Goal: Transaction & Acquisition: Purchase product/service

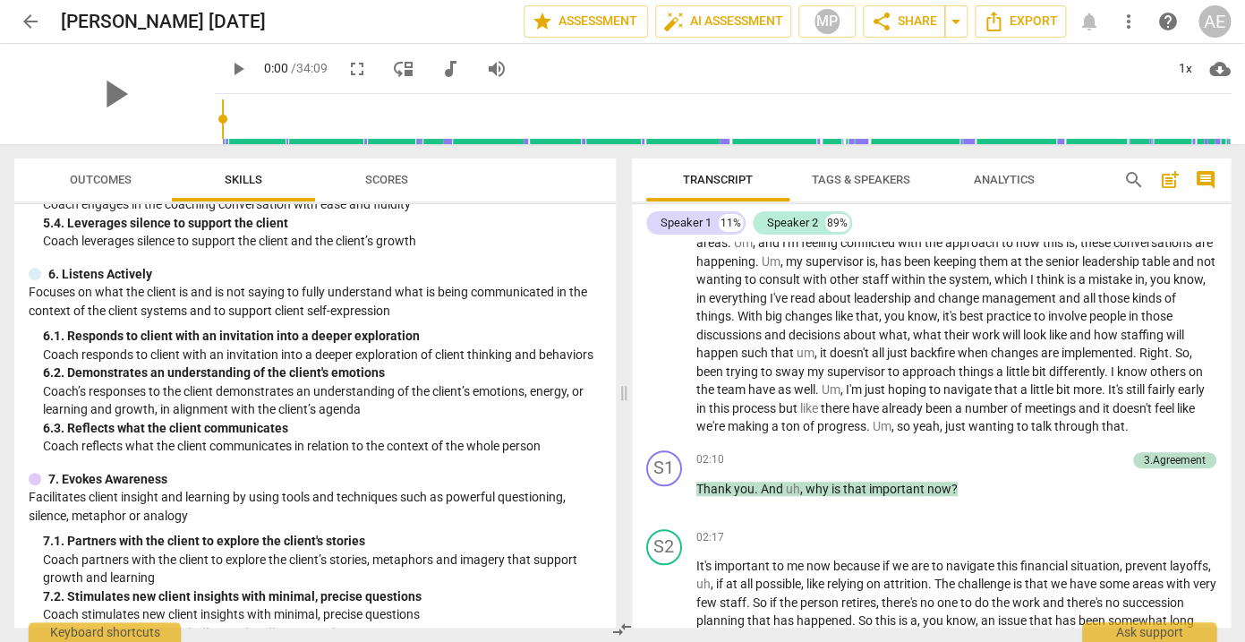
scroll to position [398, 0]
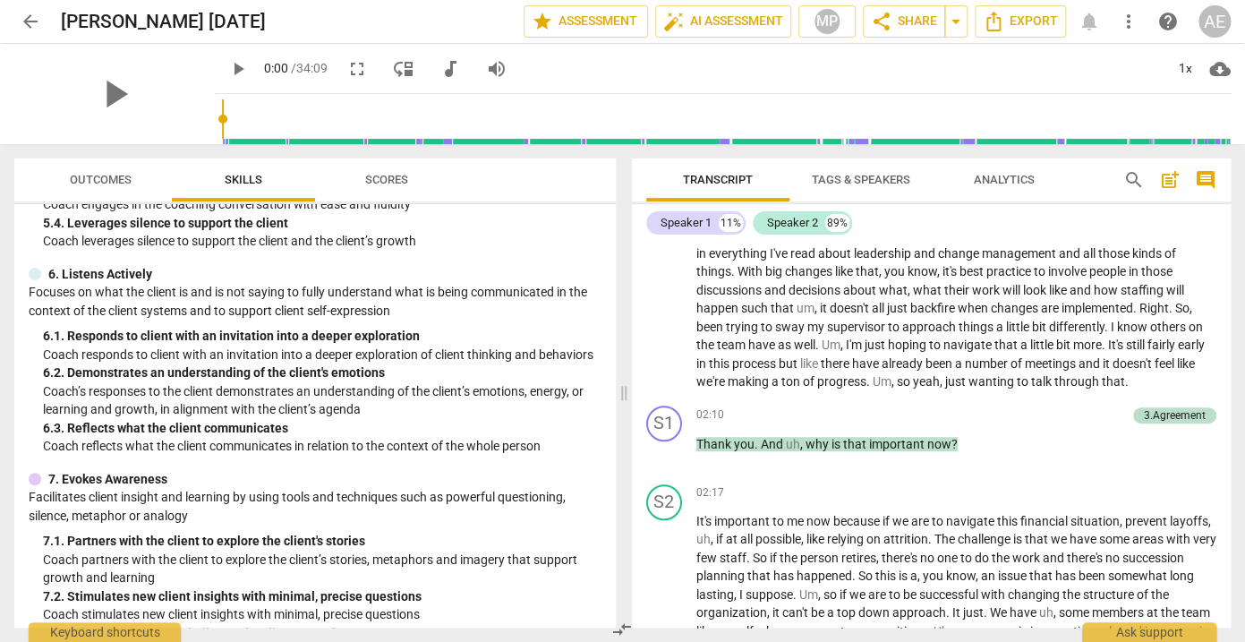
drag, startPoint x: 314, startPoint y: 23, endPoint x: 328, endPoint y: -64, distance: 87.9
click at [328, 0] on html "arrow_back Trish July 3, 2025 edit star Assessment auto_fix_high AI Assessment …" at bounding box center [622, 0] width 1245 height 0
click at [294, 17] on div "Trish July 3, 2025 edit" at bounding box center [285, 21] width 449 height 32
click at [34, 20] on span "arrow_back" at bounding box center [30, 21] width 21 height 21
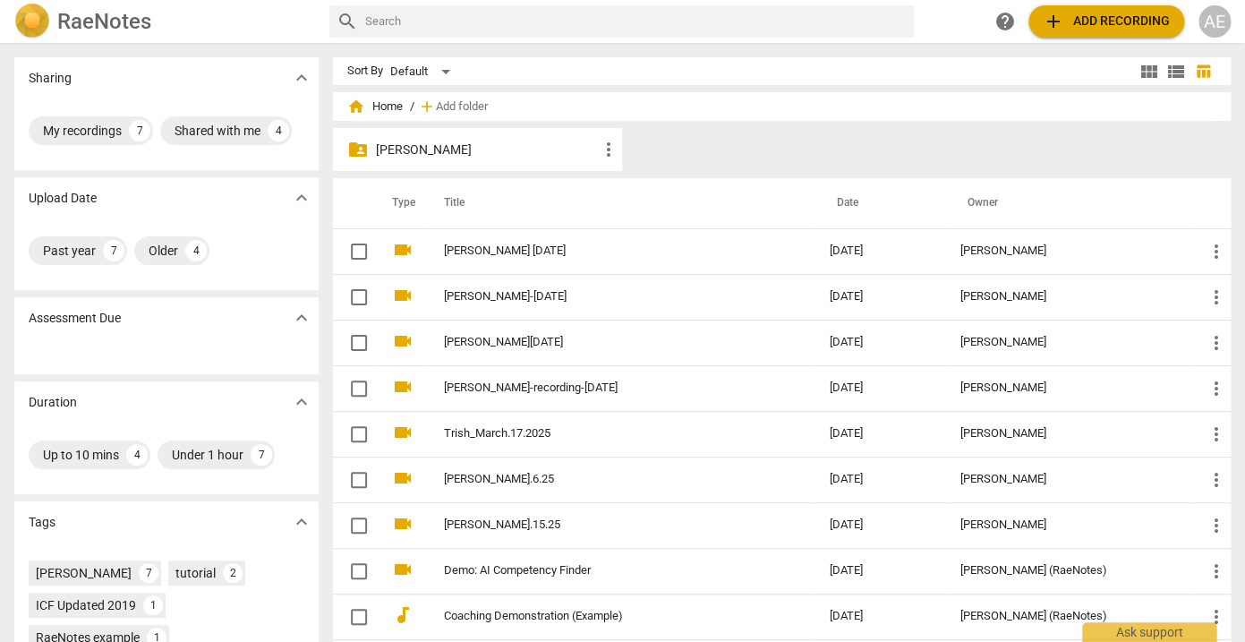
click at [1139, 71] on span "view_module" at bounding box center [1149, 71] width 21 height 21
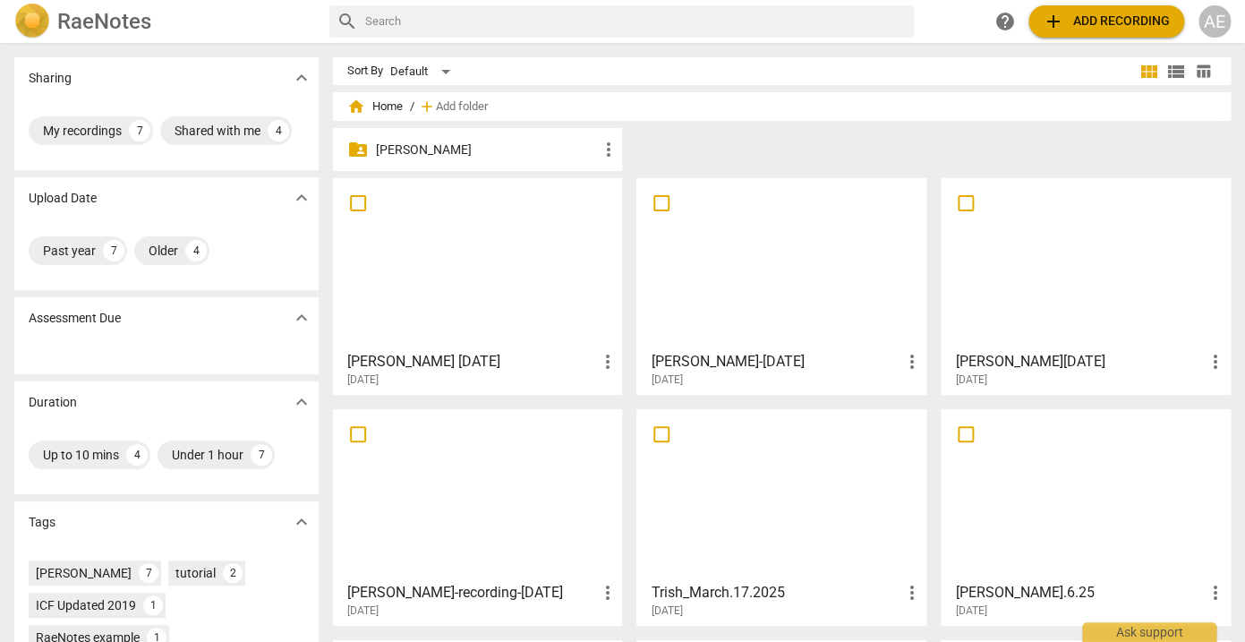
click at [1134, 19] on span "add Add recording" at bounding box center [1106, 21] width 127 height 21
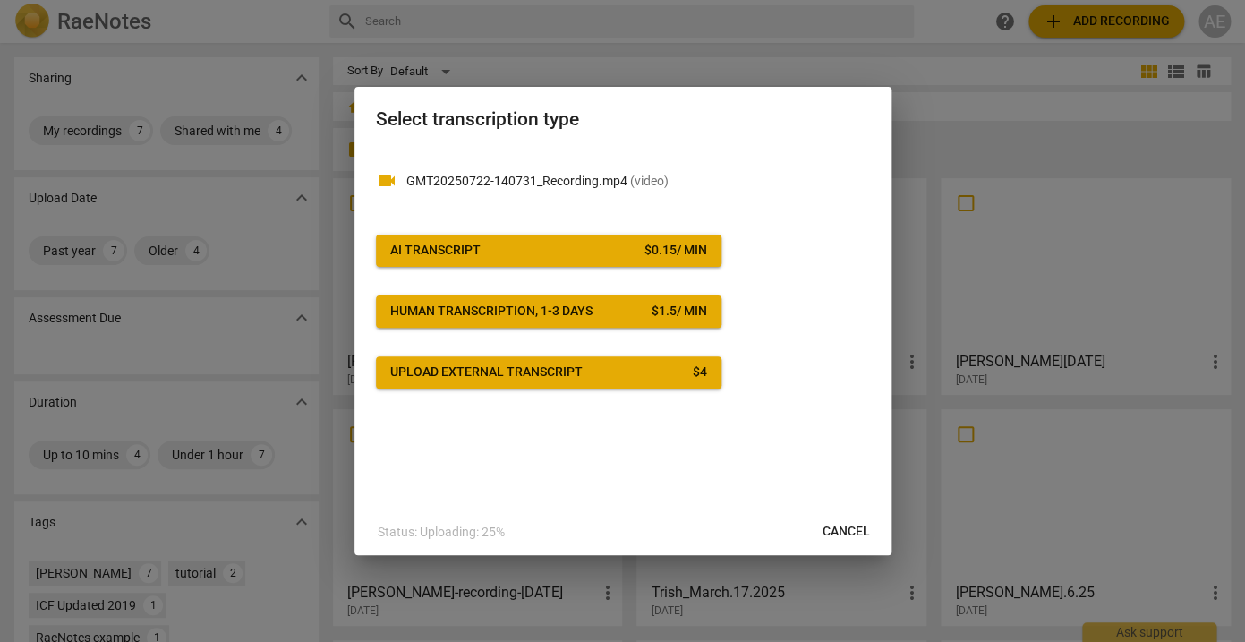
click at [675, 249] on div "$ 0.15 / min" at bounding box center [676, 251] width 63 height 18
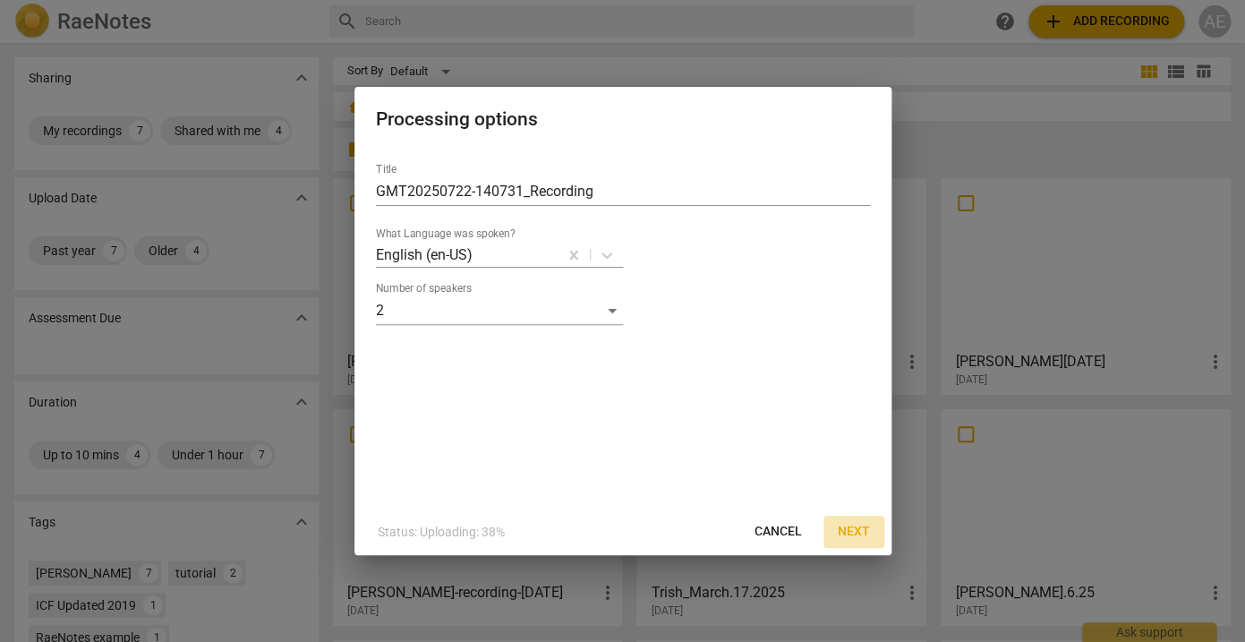
click at [858, 526] on span "Next" at bounding box center [854, 532] width 32 height 18
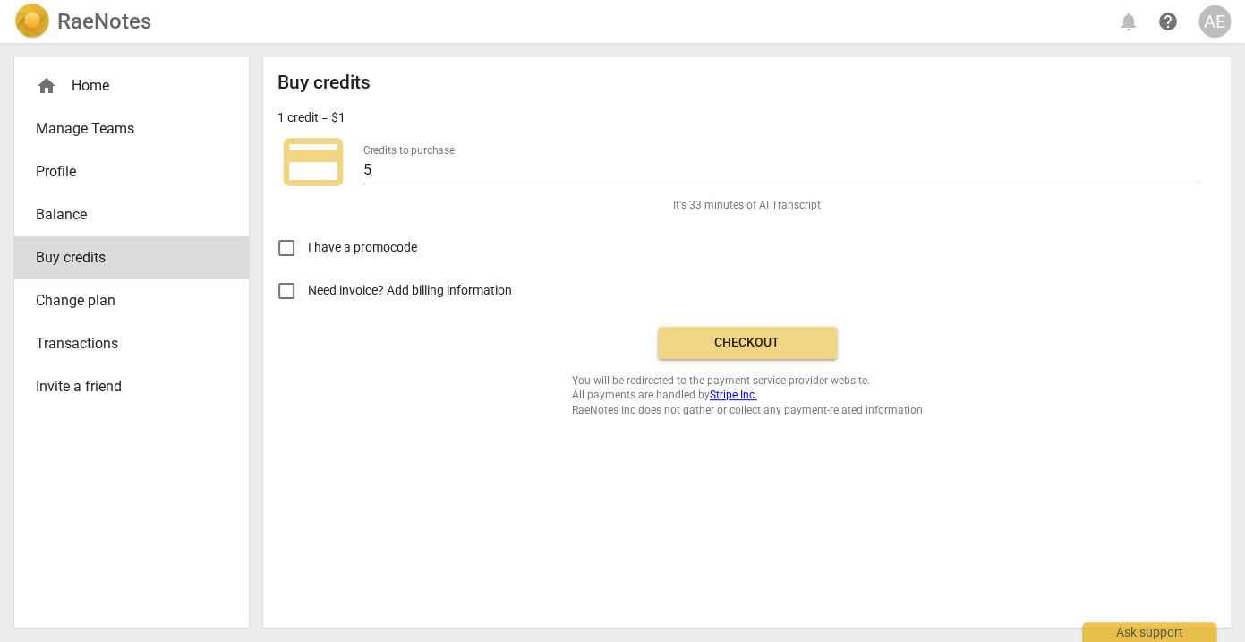
click at [769, 341] on span "Checkout" at bounding box center [747, 343] width 150 height 18
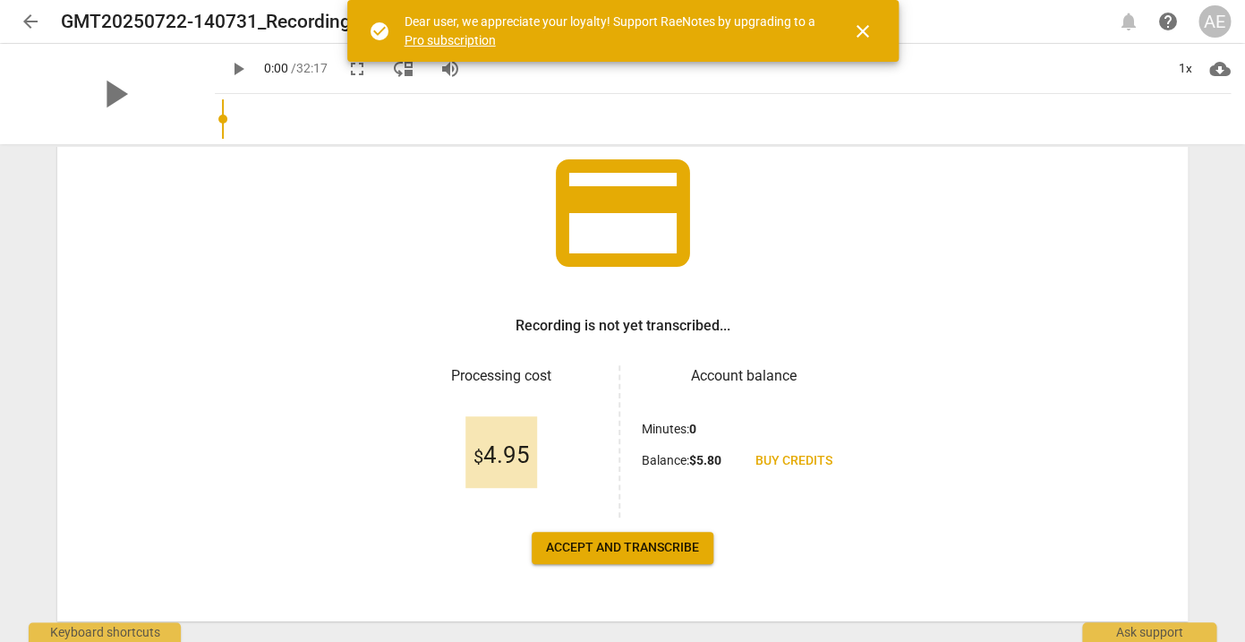
scroll to position [129, 0]
click at [637, 554] on span "Accept and transcribe" at bounding box center [622, 548] width 153 height 18
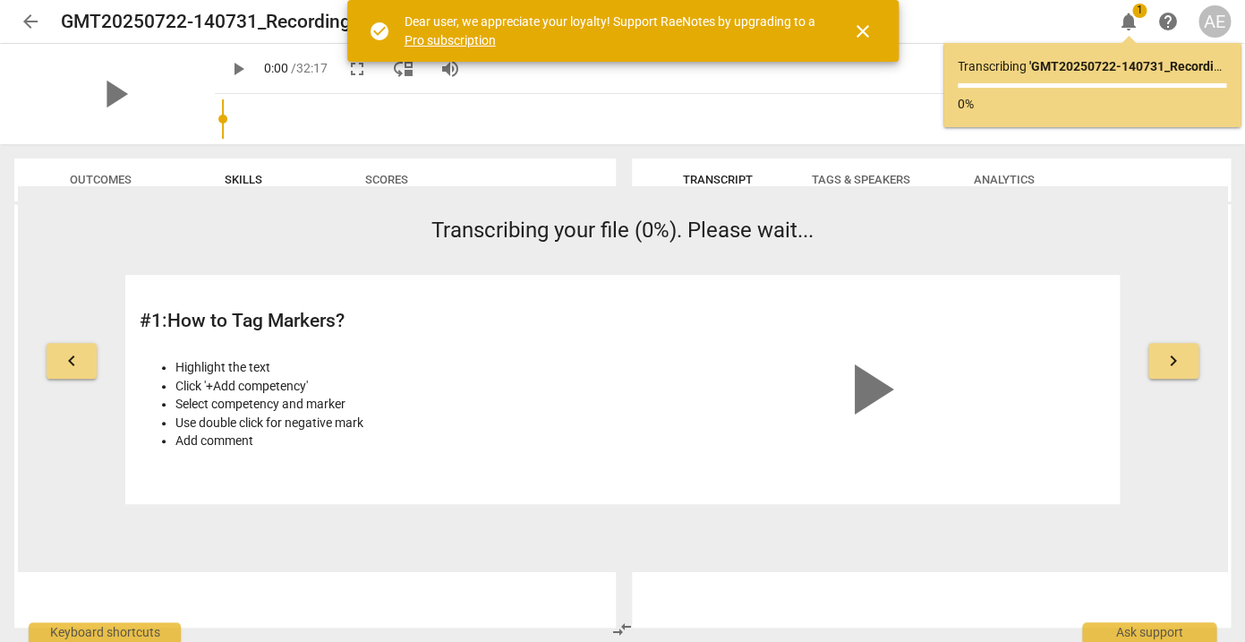
click at [866, 32] on span "close" at bounding box center [862, 31] width 21 height 21
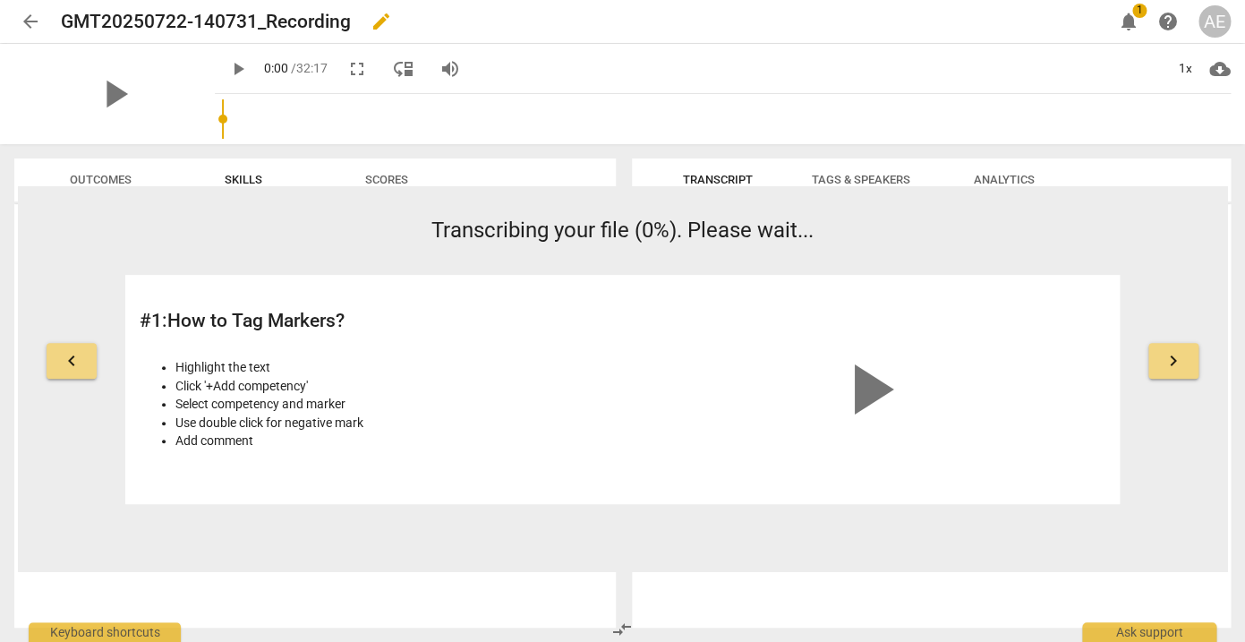
click at [378, 22] on span "edit" at bounding box center [381, 21] width 21 height 21
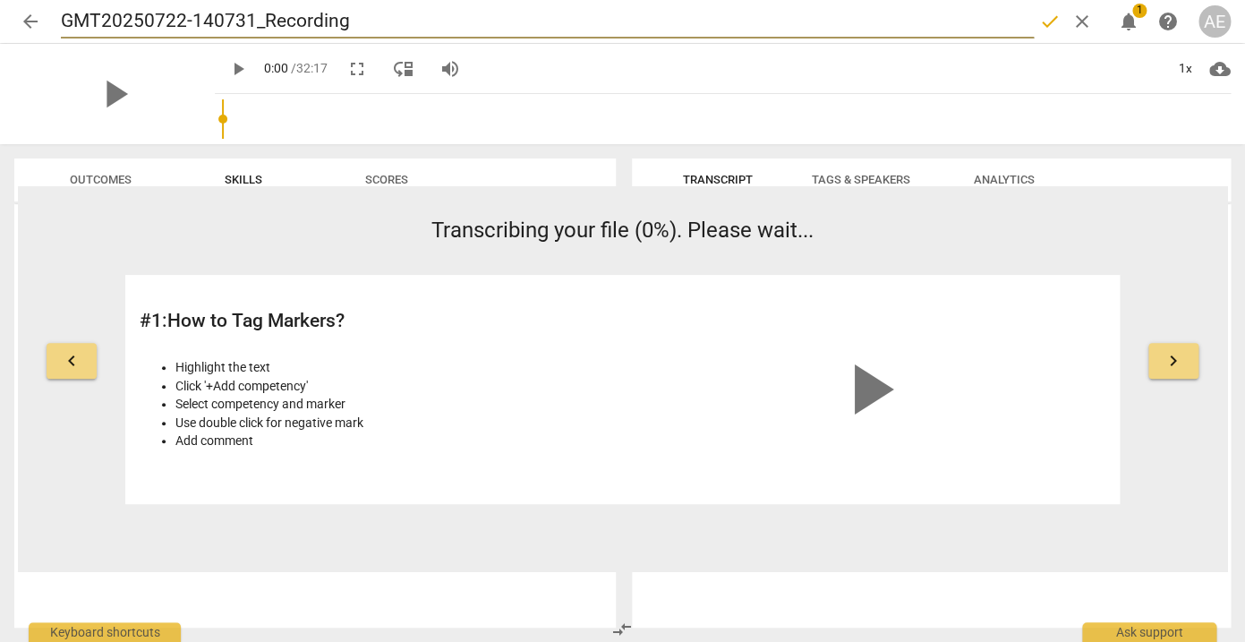
drag, startPoint x: 378, startPoint y: 22, endPoint x: 18, endPoint y: 16, distance: 360.0
click at [61, 16] on input "GMT20250722-140731_Recording" at bounding box center [547, 21] width 973 height 34
type input "[PERSON_NAME] July 22.202"
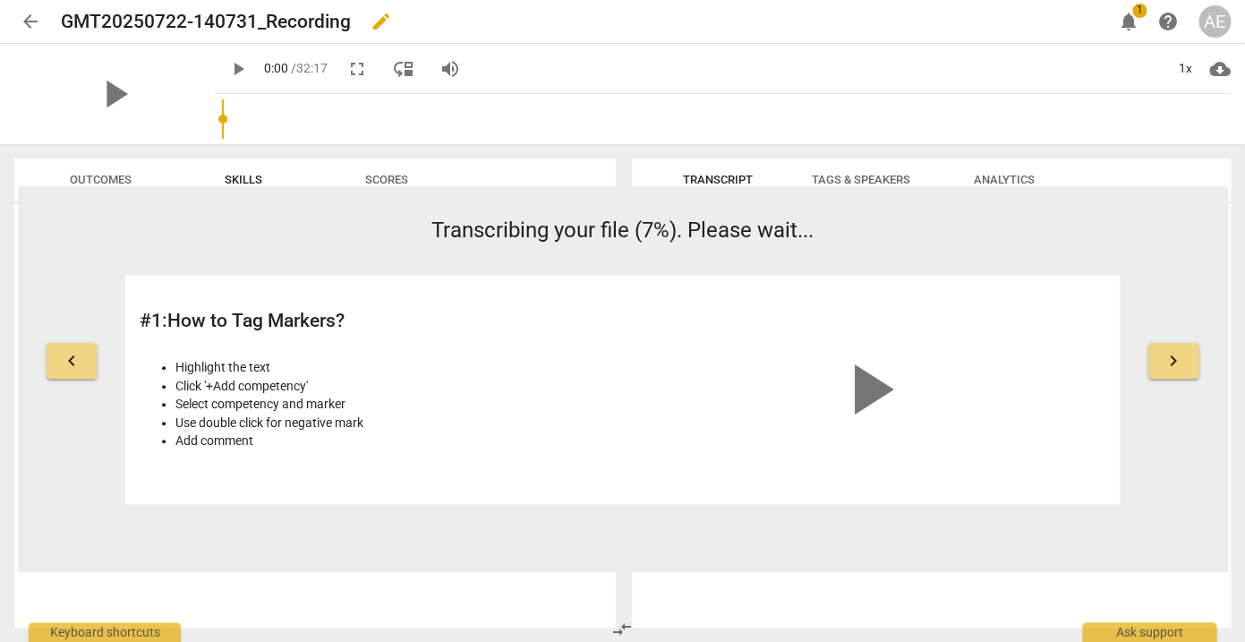
click at [376, 29] on span "edit" at bounding box center [381, 21] width 21 height 21
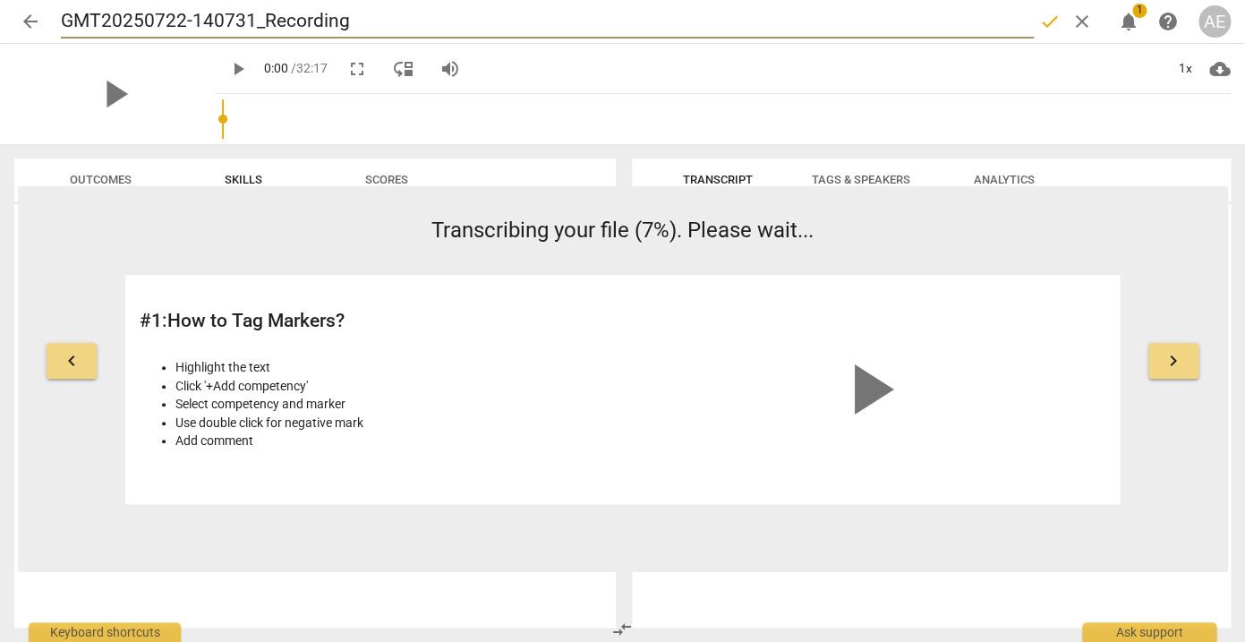
drag, startPoint x: 376, startPoint y: 28, endPoint x: 43, endPoint y: 24, distance: 333.1
click at [61, 24] on input "GMT20250722-140731_Recording" at bounding box center [547, 21] width 973 height 34
type input "[PERSON_NAME] [DATE]"
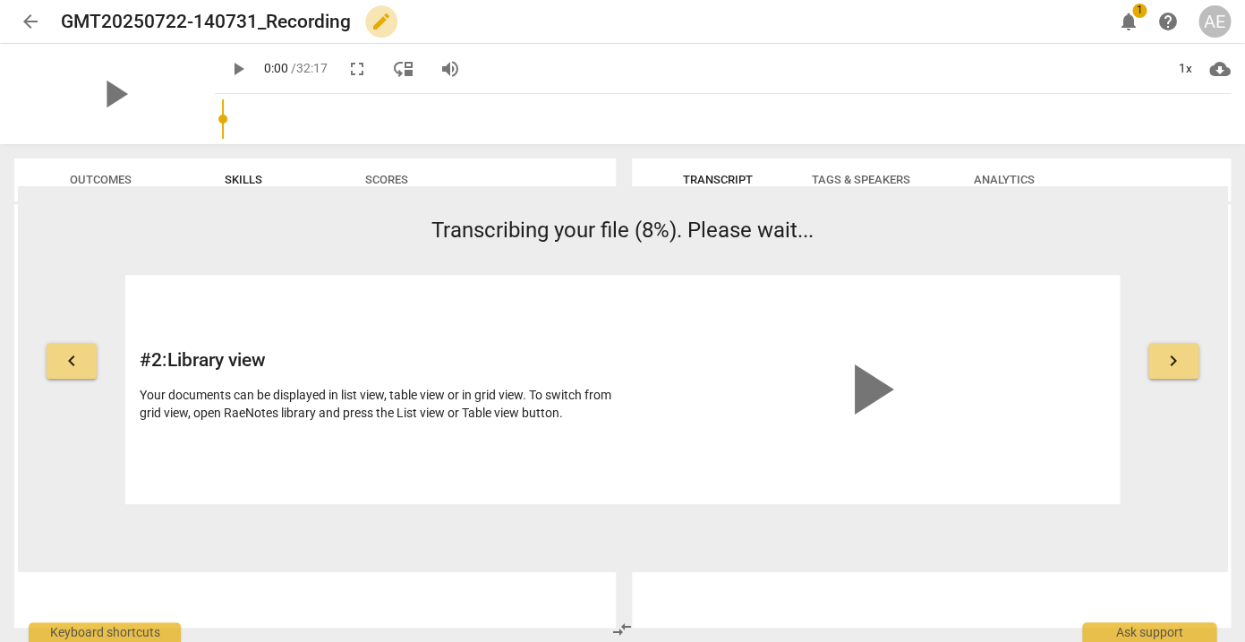
click at [383, 26] on span "edit" at bounding box center [381, 21] width 21 height 21
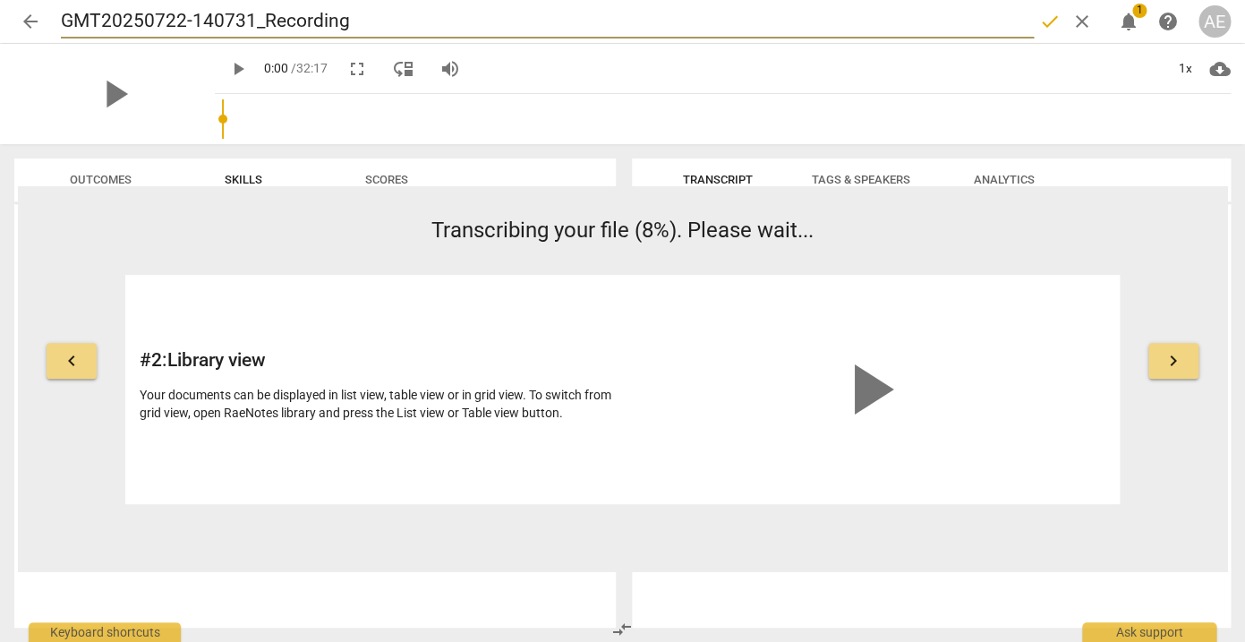
drag, startPoint x: 362, startPoint y: 24, endPoint x: 64, endPoint y: 18, distance: 298.2
click at [64, 18] on input "GMT20250722-140731_Recording" at bounding box center [547, 21] width 973 height 34
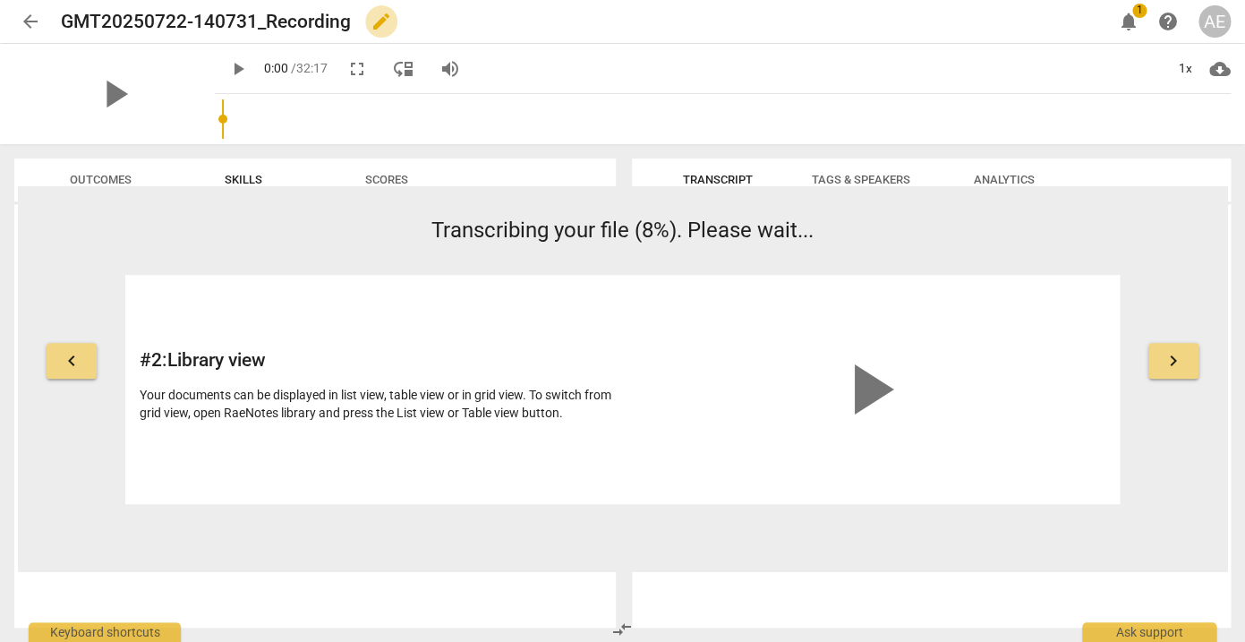
click at [377, 22] on span "edit" at bounding box center [381, 21] width 21 height 21
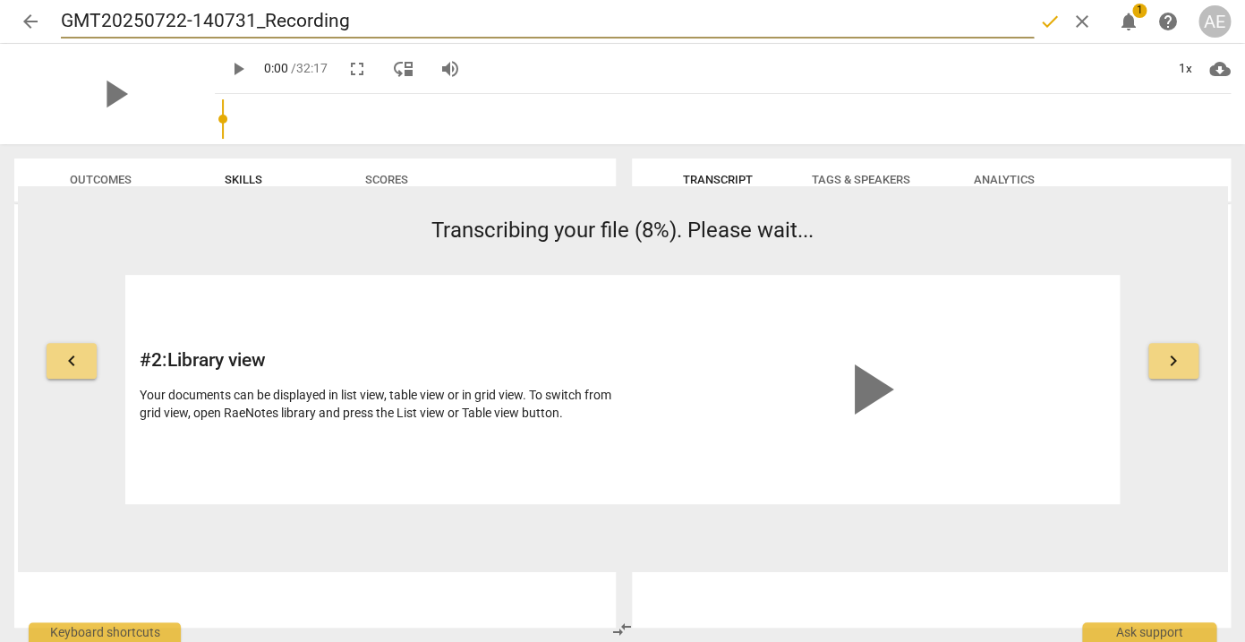
drag, startPoint x: 377, startPoint y: 22, endPoint x: 88, endPoint y: 17, distance: 289.3
click at [88, 17] on input "GMT20250722-140731_Recording" at bounding box center [547, 21] width 973 height 34
type input "G"
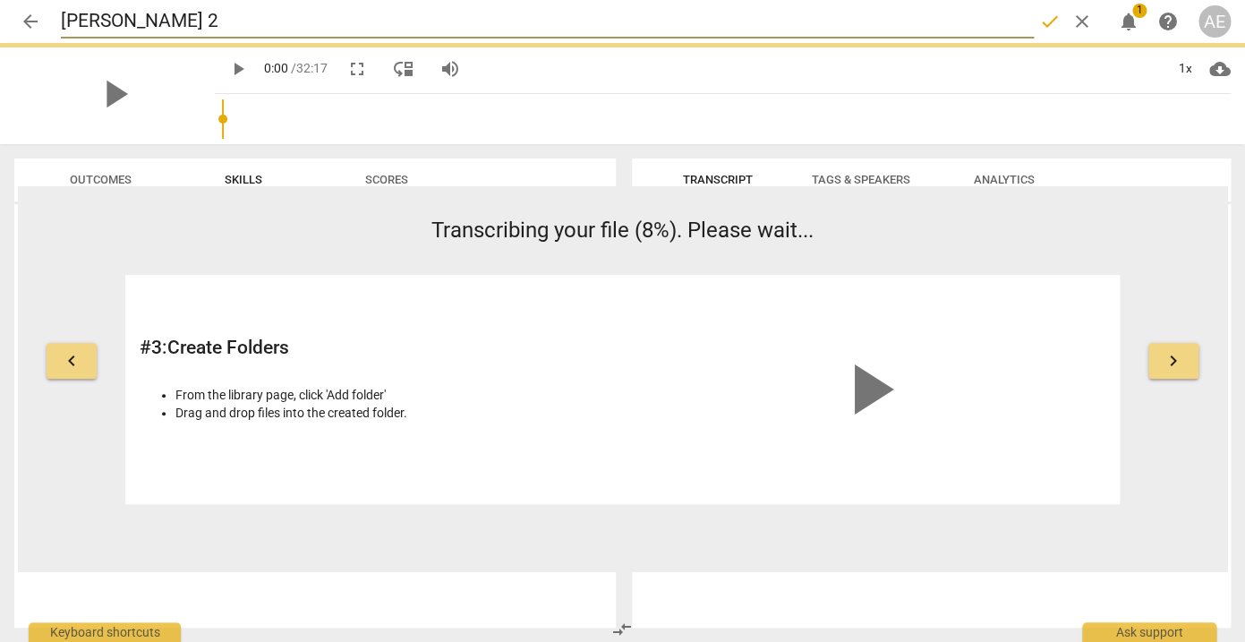
type input "Trish 22"
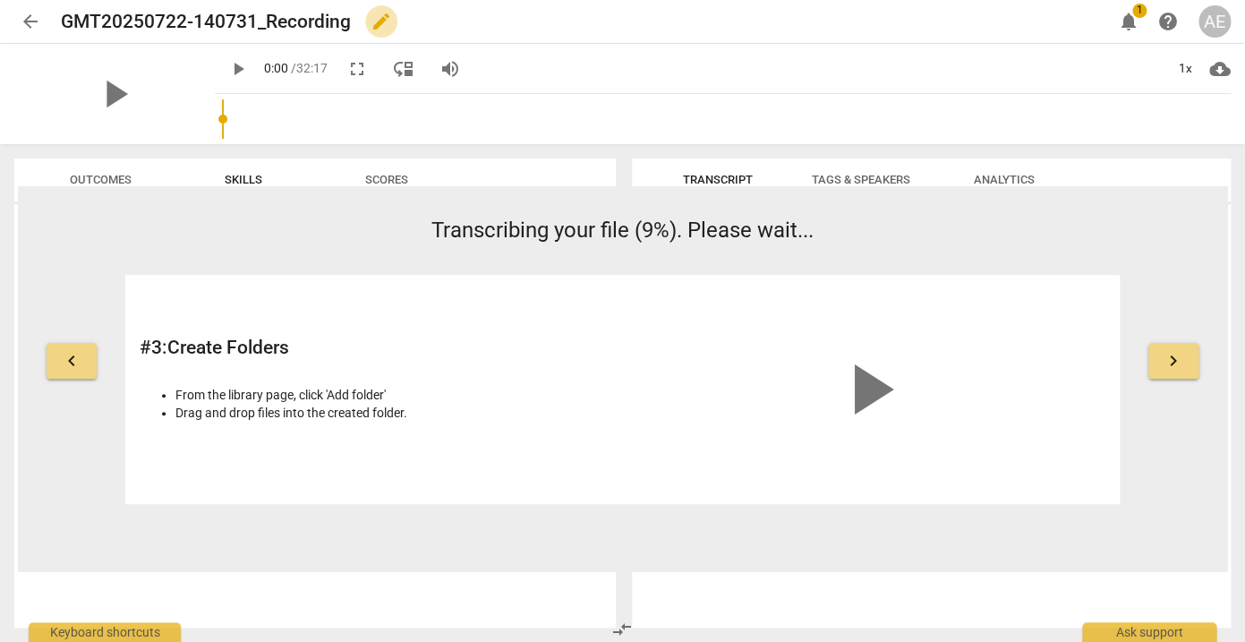
click at [388, 22] on span "edit" at bounding box center [381, 21] width 21 height 21
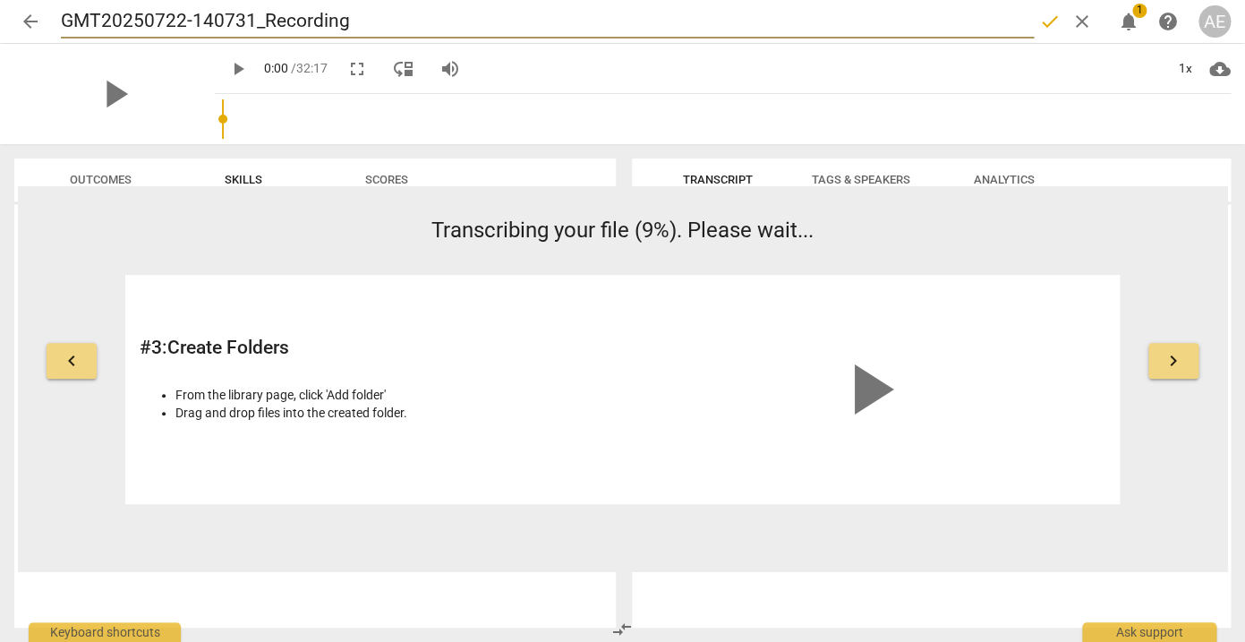
click at [381, 22] on input "GMT20250722-140731_Recording" at bounding box center [547, 21] width 973 height 34
drag, startPoint x: 381, startPoint y: 22, endPoint x: 190, endPoint y: 21, distance: 190.7
click at [190, 21] on input "GMT20250722-140731_Recording" at bounding box center [547, 21] width 973 height 34
type input "GMT20250722-"
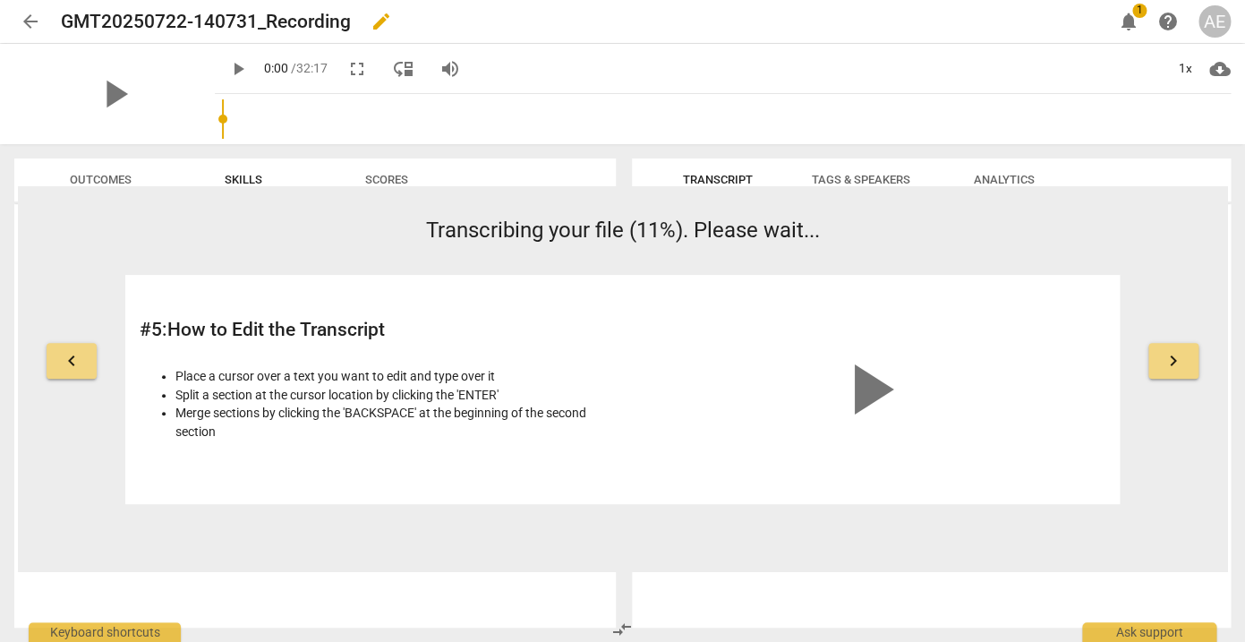
click at [277, 23] on h2 "GMT20250722-140731_Recording" at bounding box center [206, 22] width 290 height 22
click at [383, 23] on span "edit" at bounding box center [381, 21] width 21 height 21
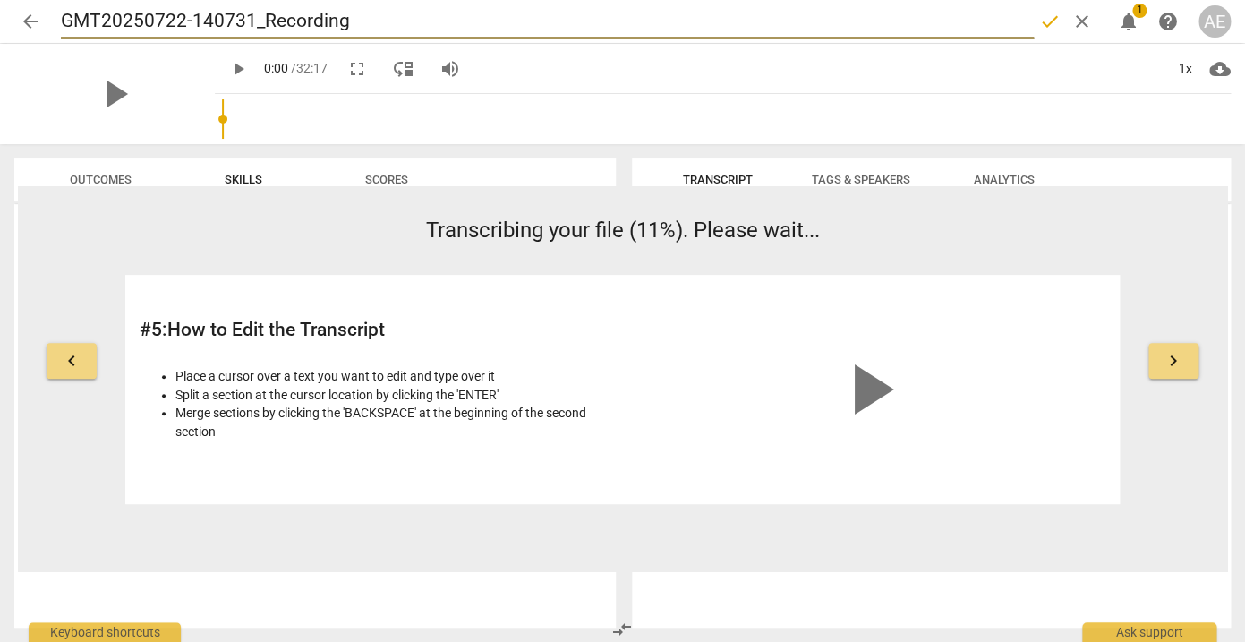
drag, startPoint x: 368, startPoint y: 21, endPoint x: 124, endPoint y: 9, distance: 243.8
click at [124, 9] on input "GMT20250722-140731_Recording" at bounding box center [547, 21] width 973 height 34
type input "Tris"
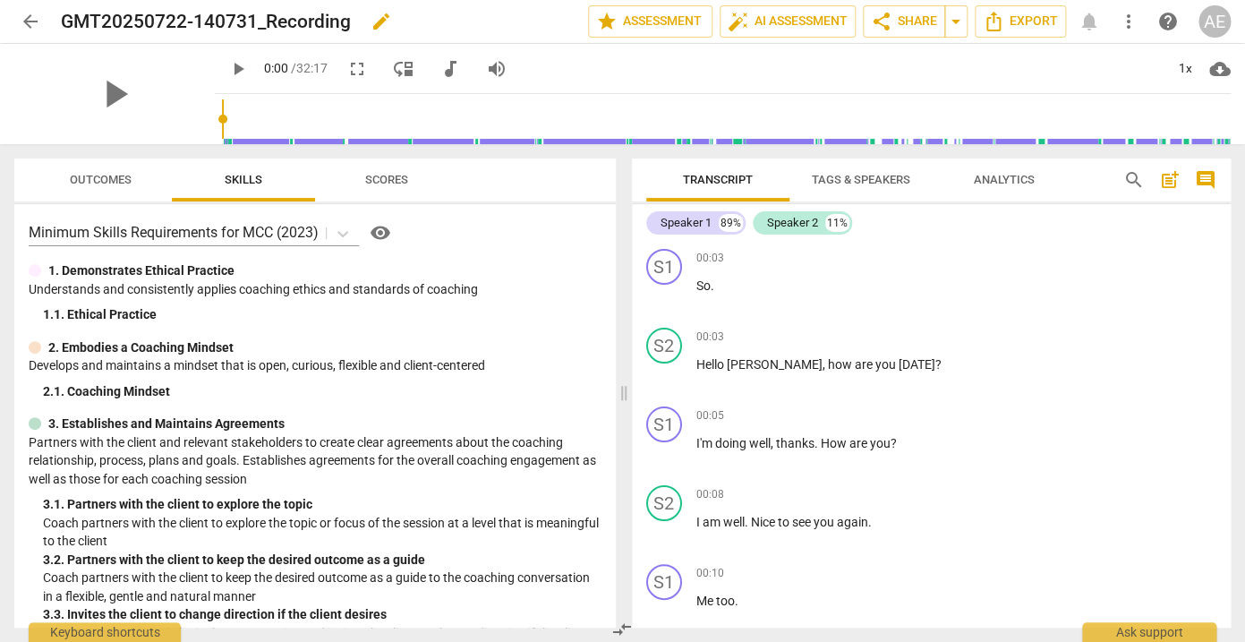
click at [381, 22] on span "edit" at bounding box center [381, 21] width 21 height 21
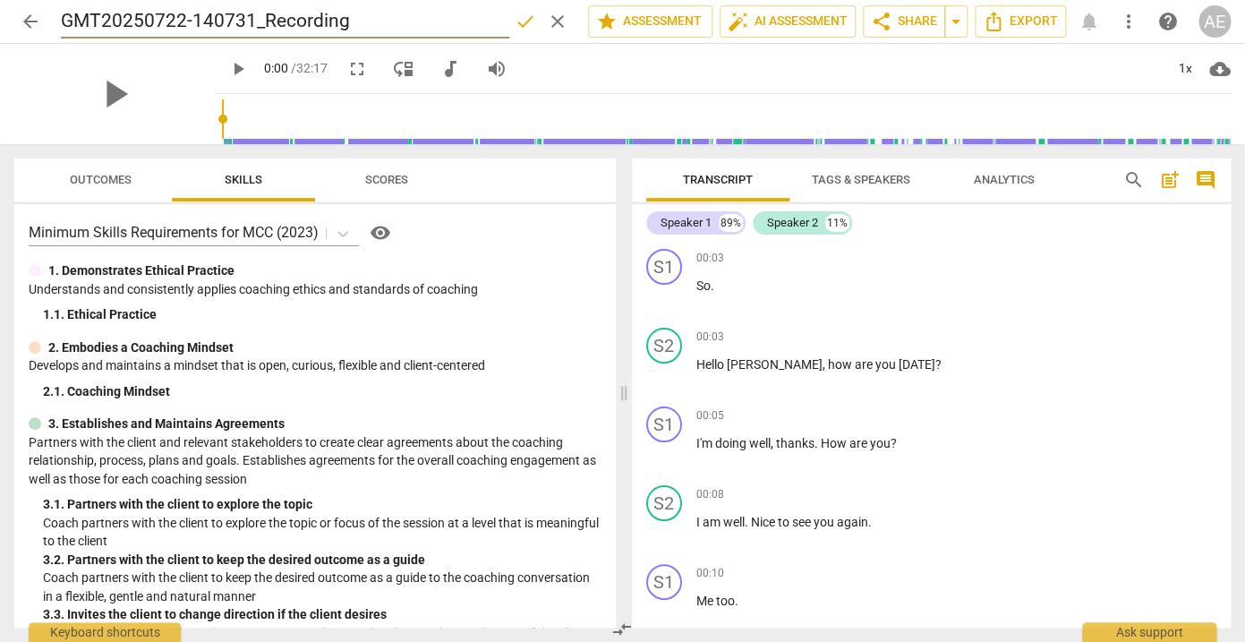
drag, startPoint x: 373, startPoint y: 23, endPoint x: 120, endPoint y: 21, distance: 253.4
click at [120, 21] on input "GMT20250722-140731_Recording" at bounding box center [285, 21] width 449 height 34
drag, startPoint x: 127, startPoint y: 20, endPoint x: 64, endPoint y: 14, distance: 63.8
click at [64, 14] on input "GMT20 Trish 22 July, 2025" at bounding box center [285, 21] width 449 height 34
type input "[PERSON_NAME] [DATE]"
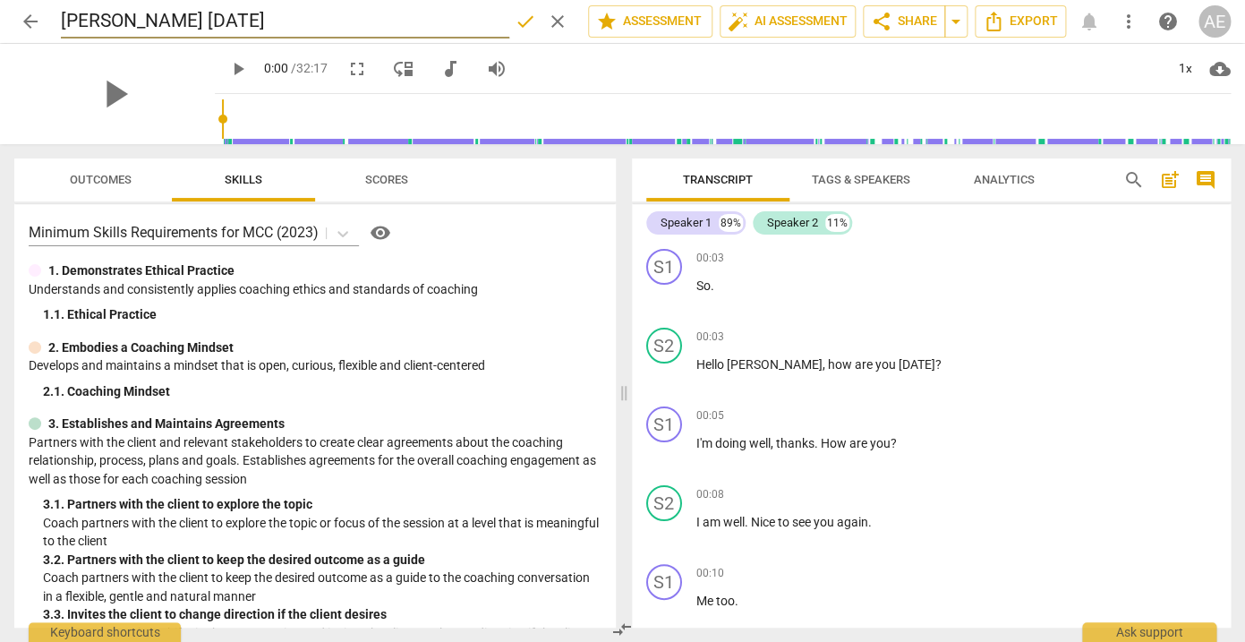
click at [516, 26] on span "done" at bounding box center [525, 21] width 21 height 21
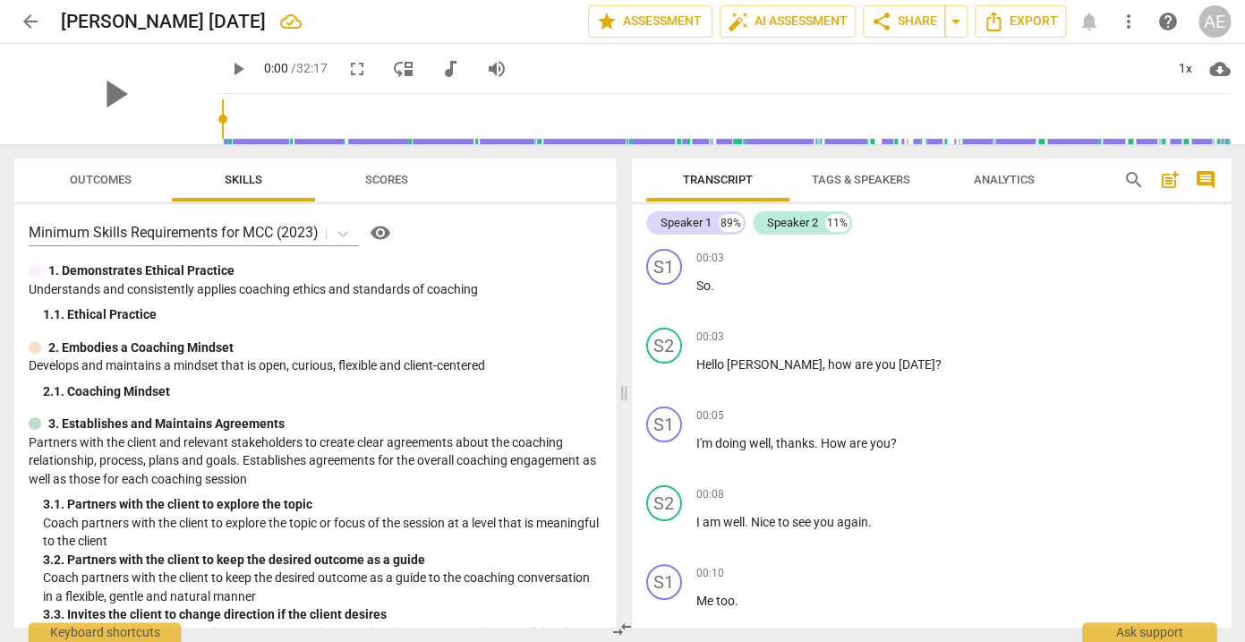
click at [1168, 181] on span "post_add" at bounding box center [1170, 179] width 21 height 21
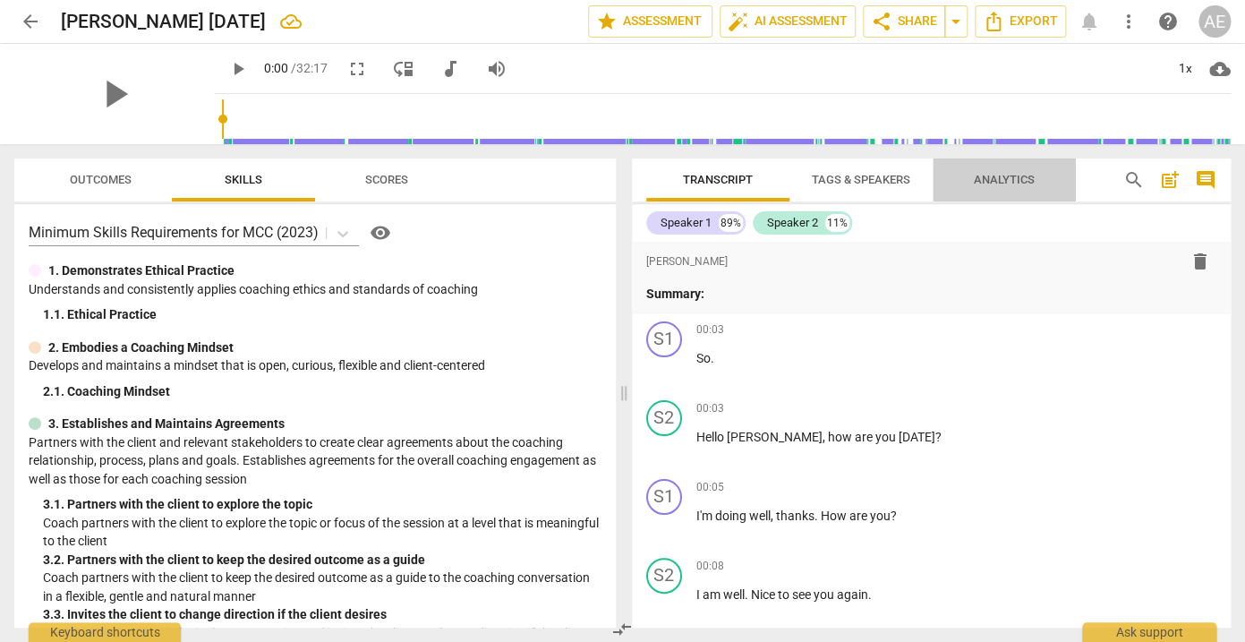
click at [1001, 180] on span "Analytics" at bounding box center [1004, 179] width 61 height 13
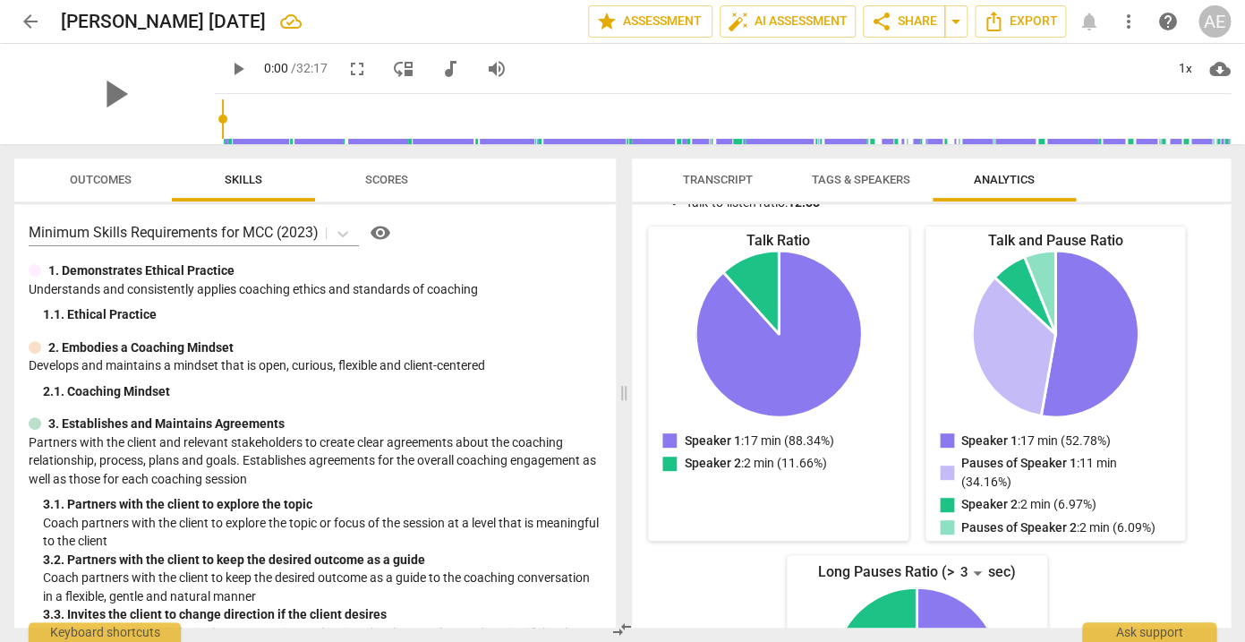
scroll to position [0, 0]
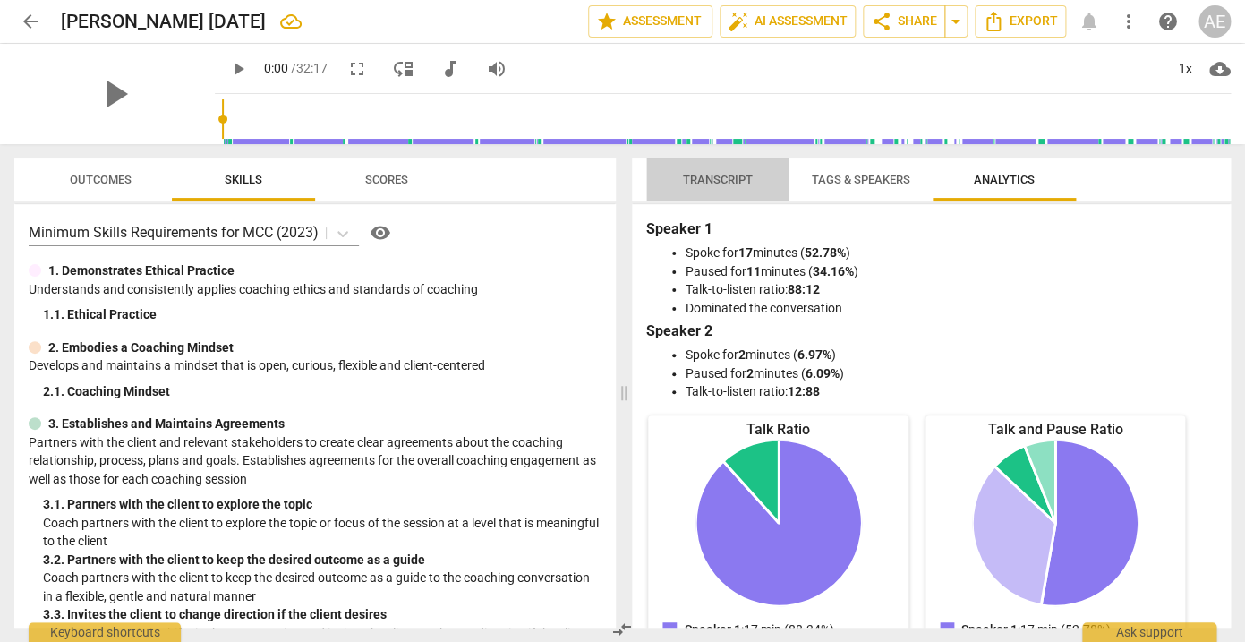
click at [704, 178] on span "Transcript" at bounding box center [718, 179] width 70 height 13
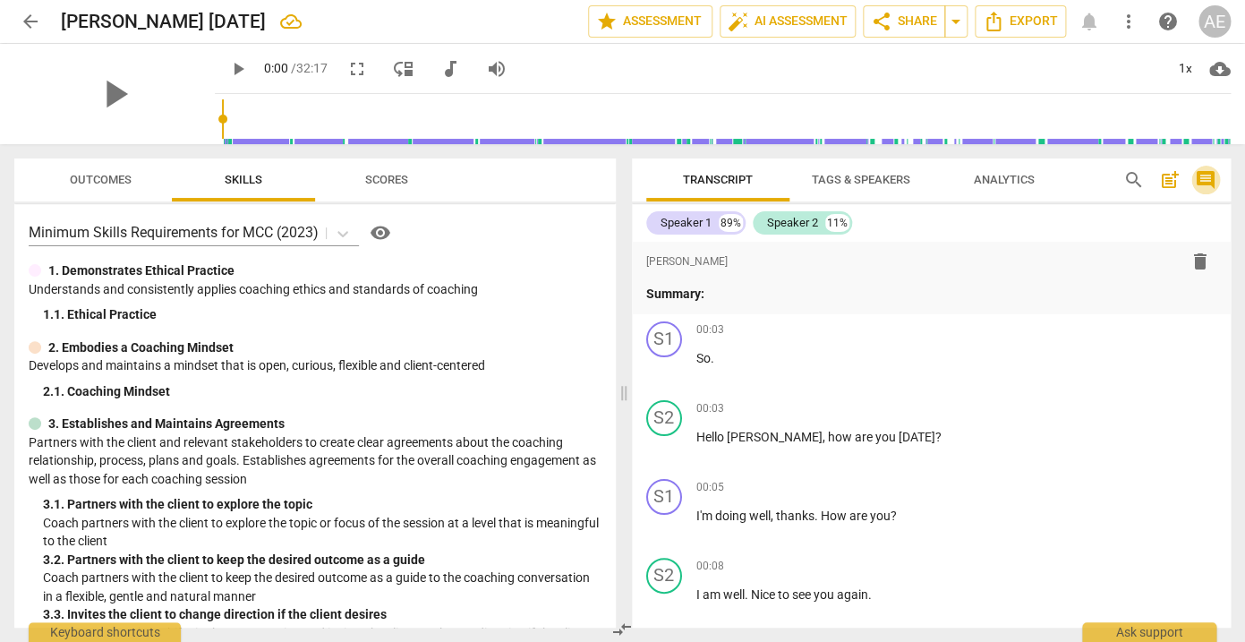
click at [1202, 176] on span "comment" at bounding box center [1205, 179] width 21 height 21
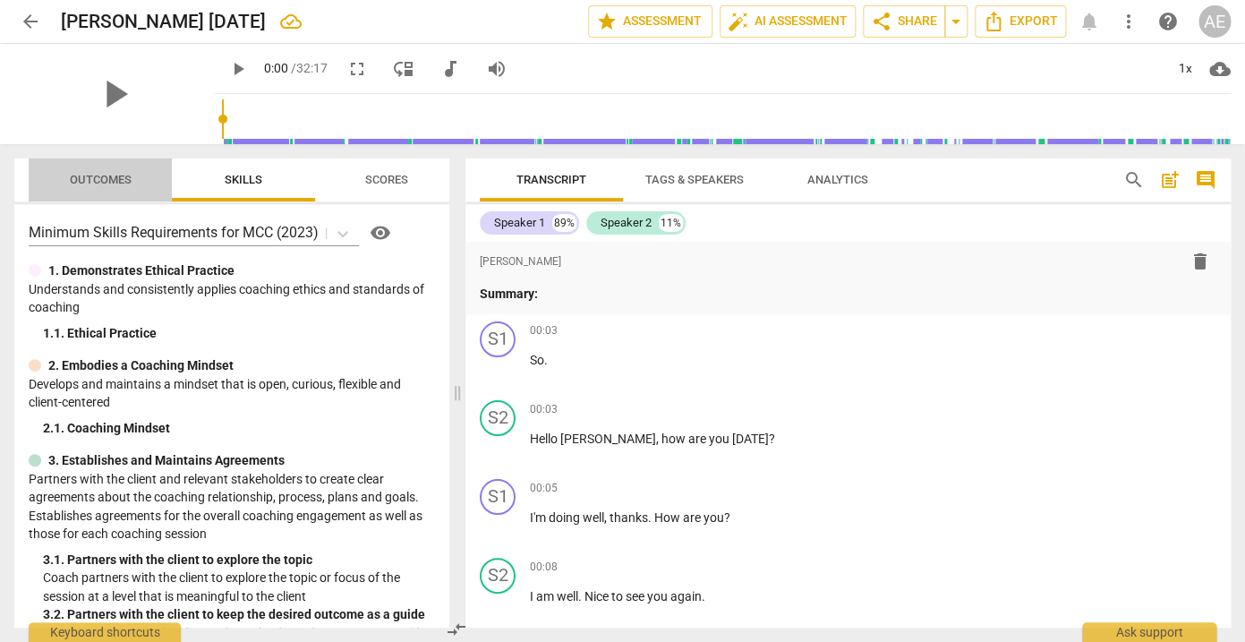
click at [113, 180] on span "Outcomes" at bounding box center [101, 179] width 62 height 13
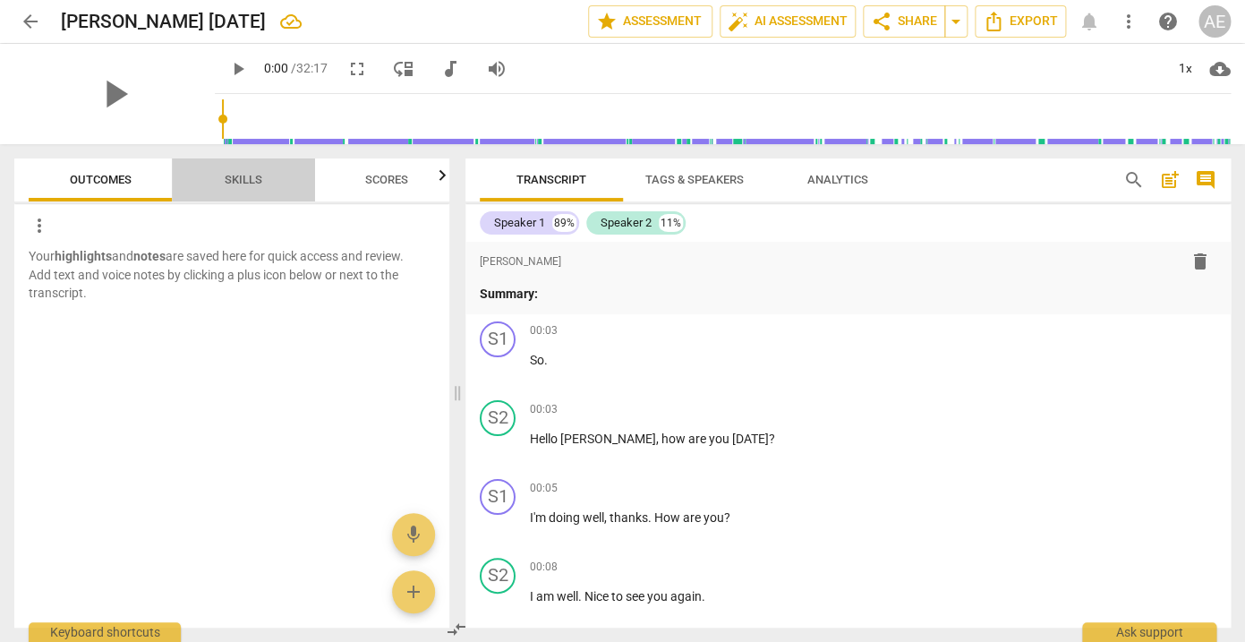
click at [249, 173] on span "Skills" at bounding box center [244, 179] width 38 height 13
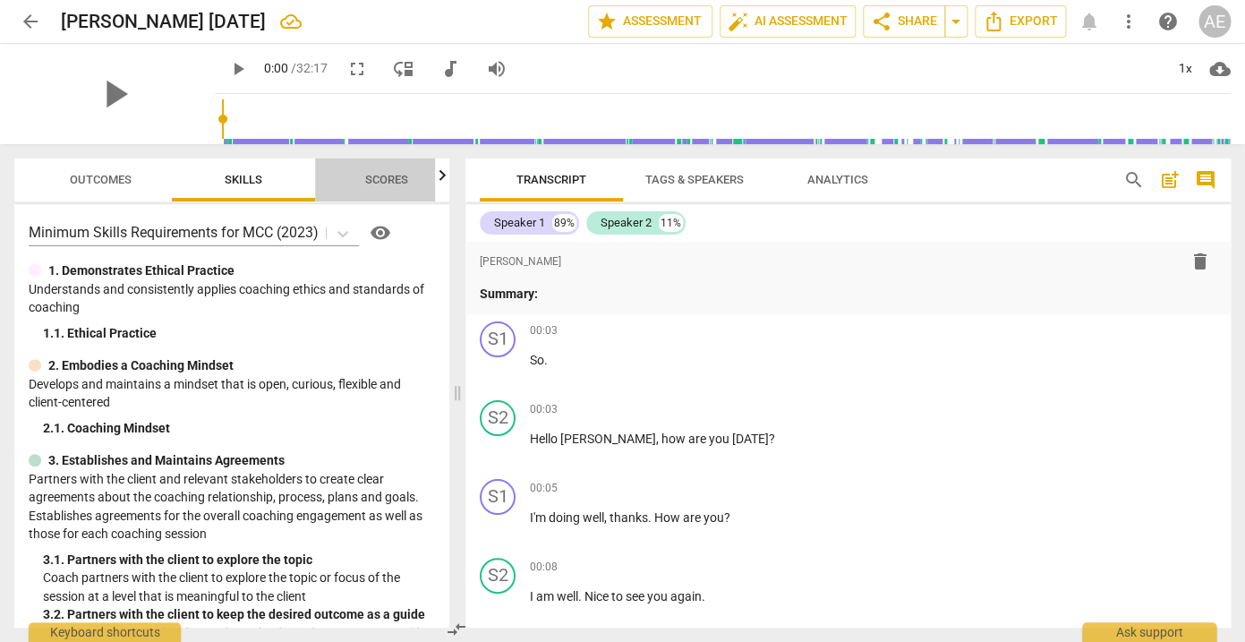
click at [391, 177] on span "Scores" at bounding box center [386, 179] width 43 height 13
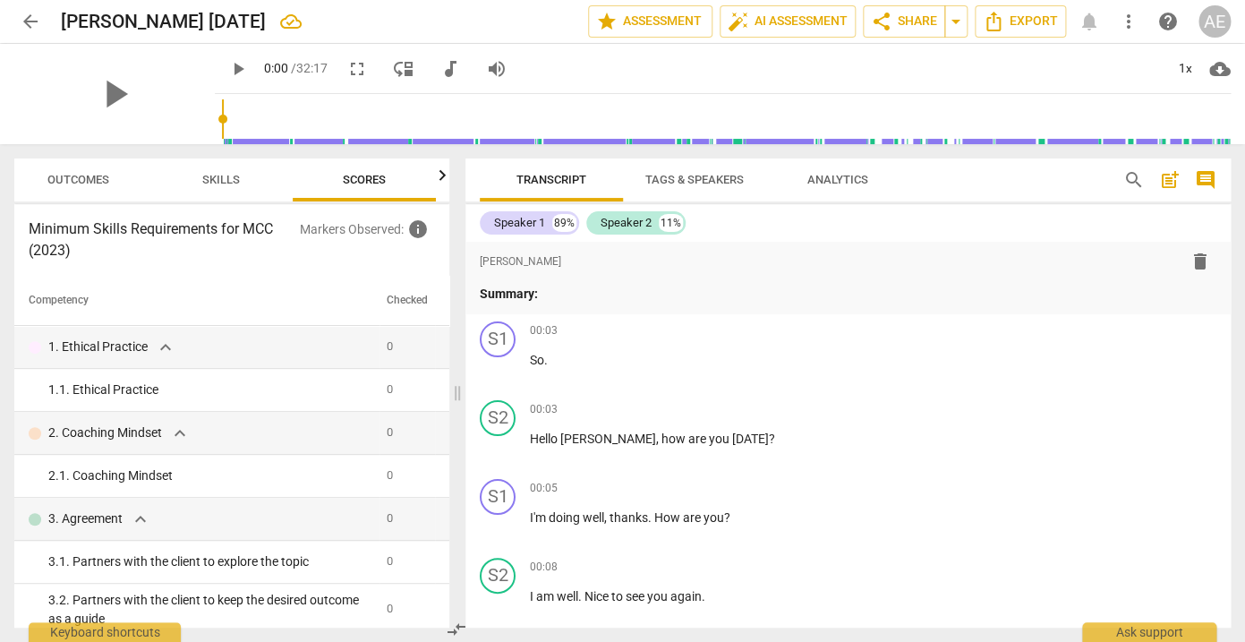
scroll to position [0, 23]
click at [60, 180] on span "Outcomes" at bounding box center [78, 179] width 62 height 13
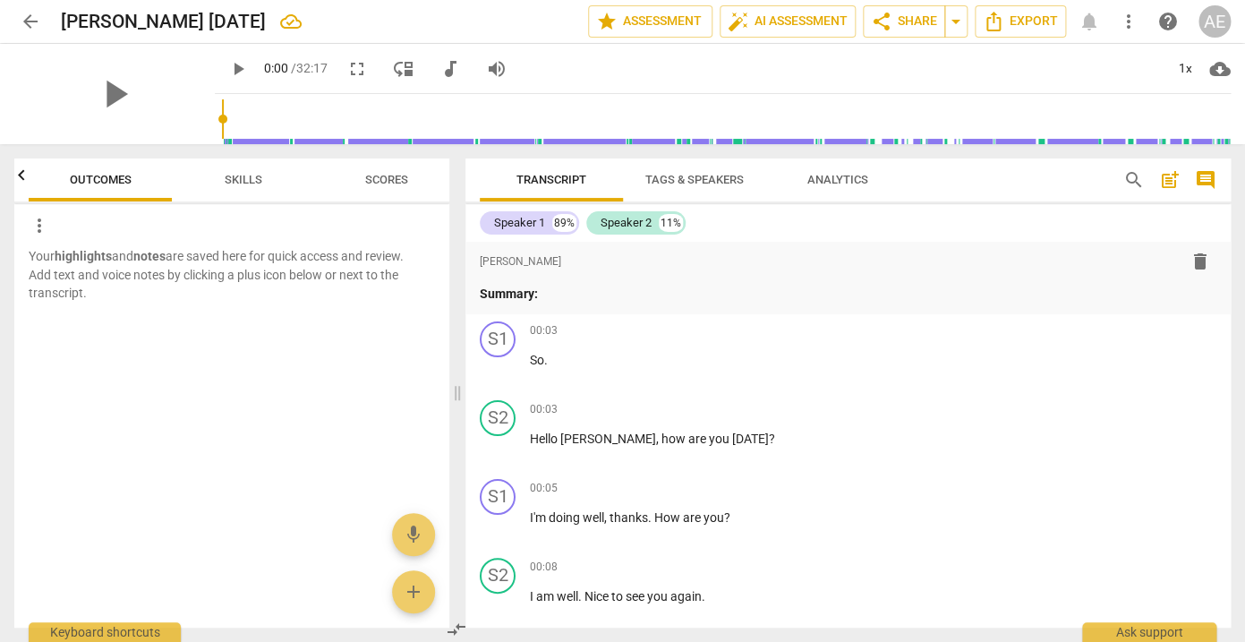
scroll to position [0, 0]
click at [755, 25] on span "auto_fix_high AI Assessment" at bounding box center [788, 21] width 120 height 21
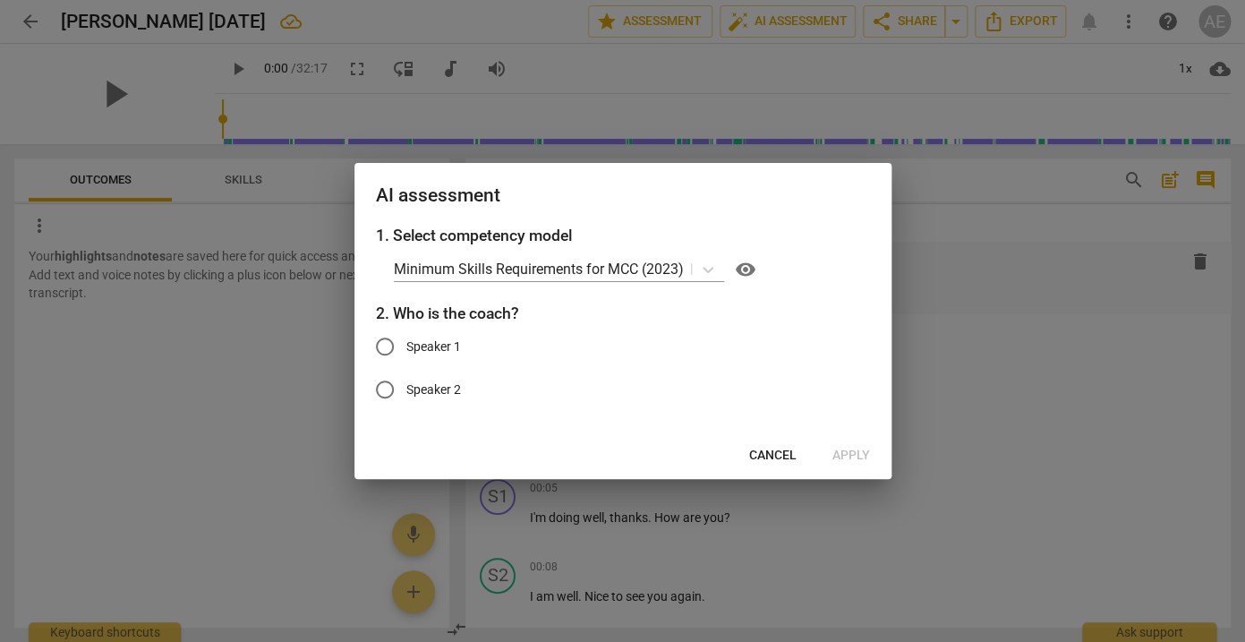
click at [783, 455] on span "Cancel" at bounding box center [772, 456] width 47 height 18
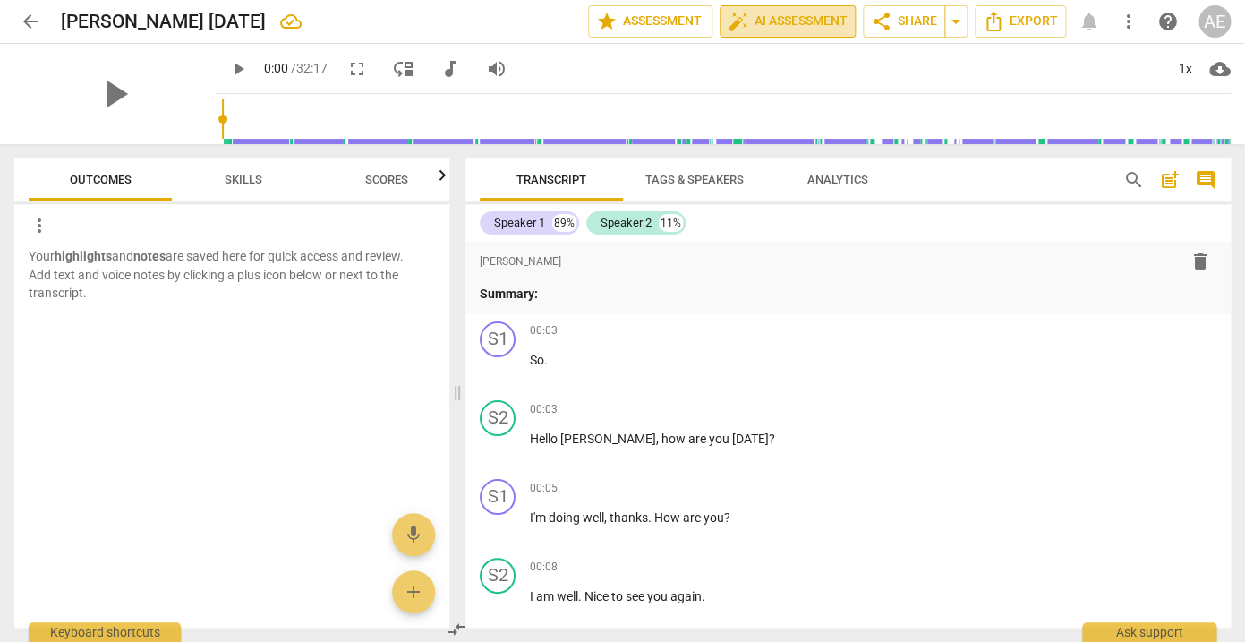
click at [769, 19] on span "auto_fix_high AI Assessment" at bounding box center [788, 21] width 120 height 21
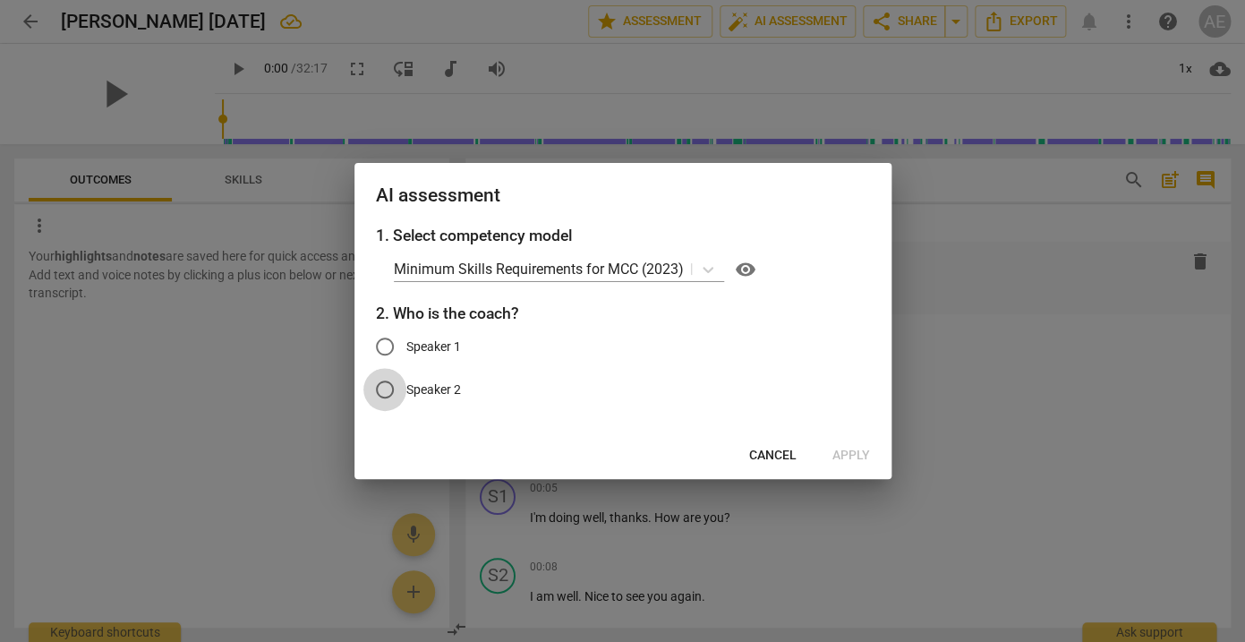
click at [386, 390] on input "Speaker 2" at bounding box center [385, 389] width 43 height 43
radio input "true"
click at [857, 452] on span "Apply" at bounding box center [852, 456] width 38 height 18
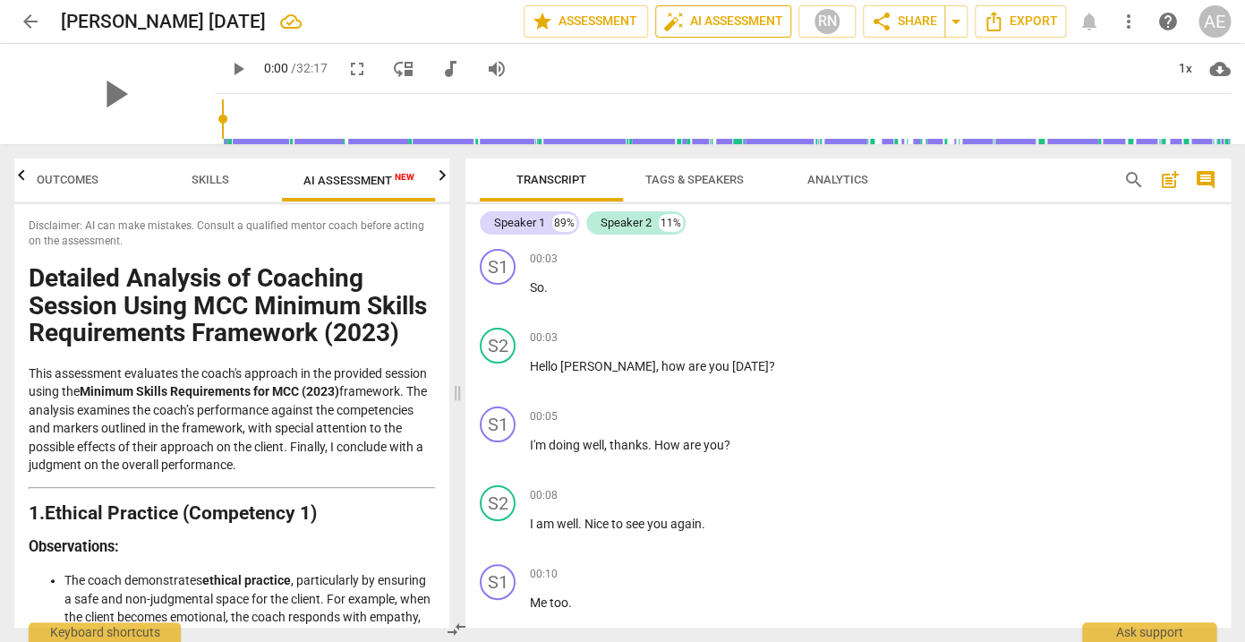
scroll to position [47, 0]
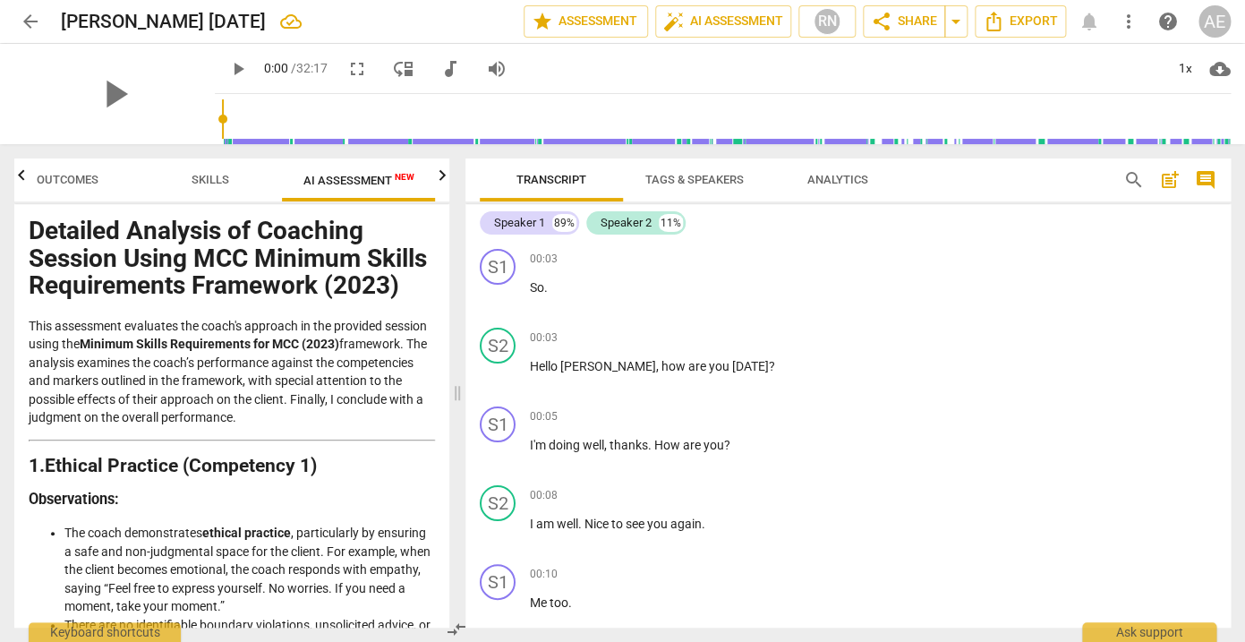
click at [29, 21] on span "arrow_back" at bounding box center [30, 21] width 21 height 21
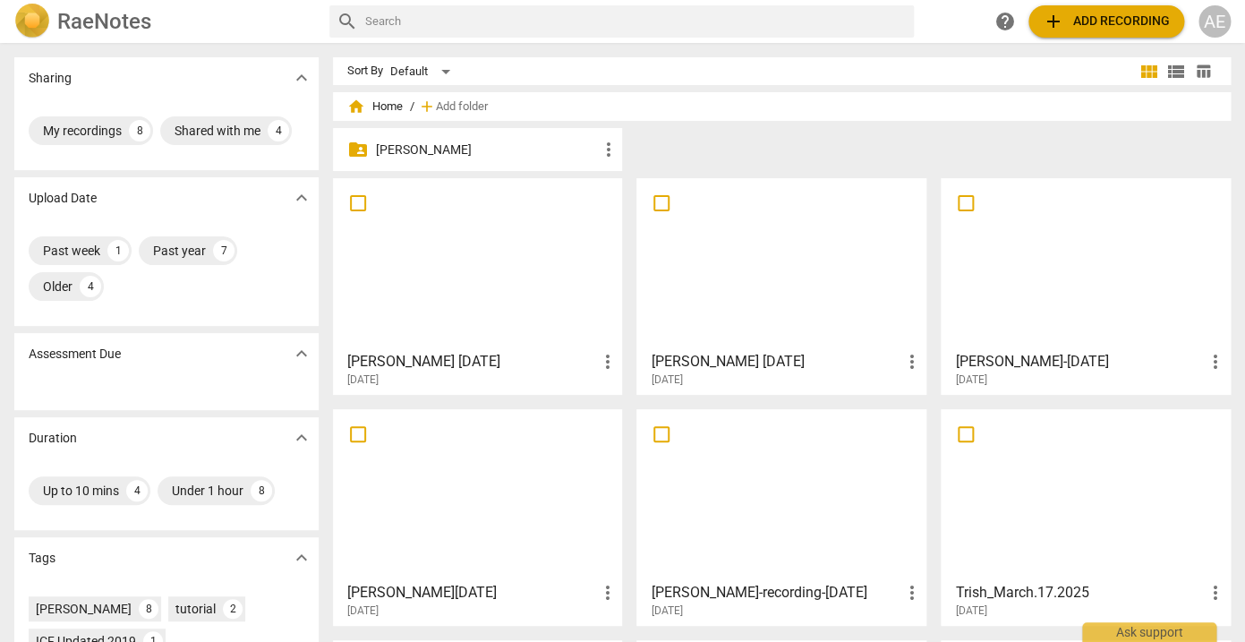
click at [496, 281] on div at bounding box center [478, 263] width 278 height 158
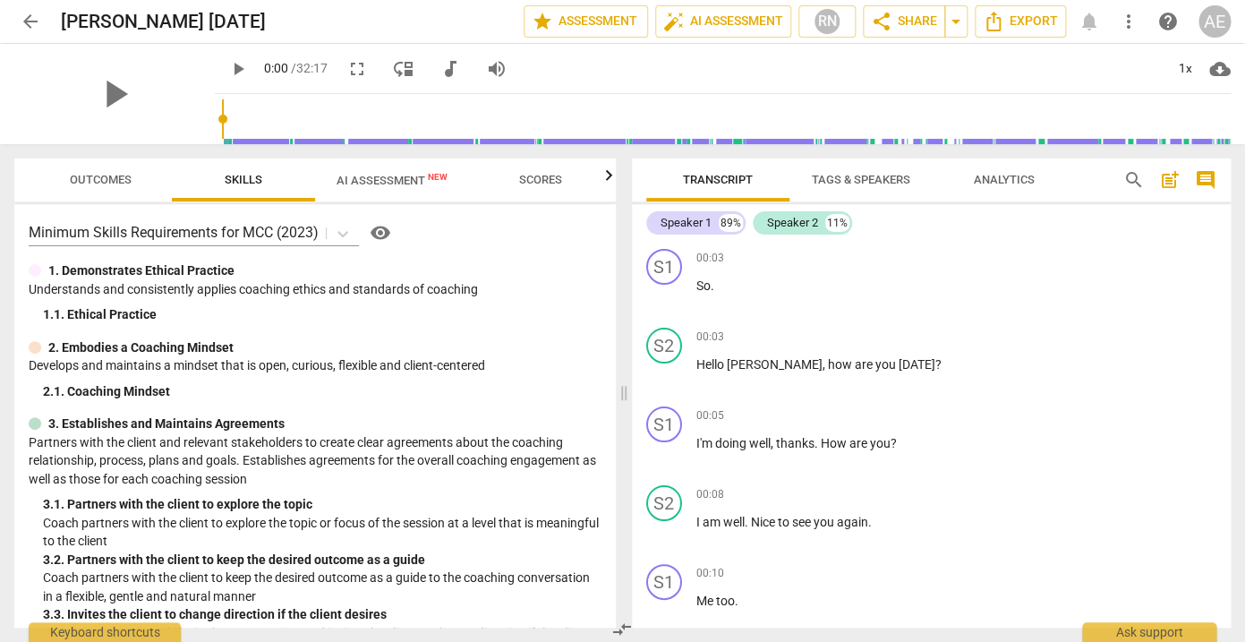
click at [30, 24] on span "arrow_back" at bounding box center [30, 21] width 21 height 21
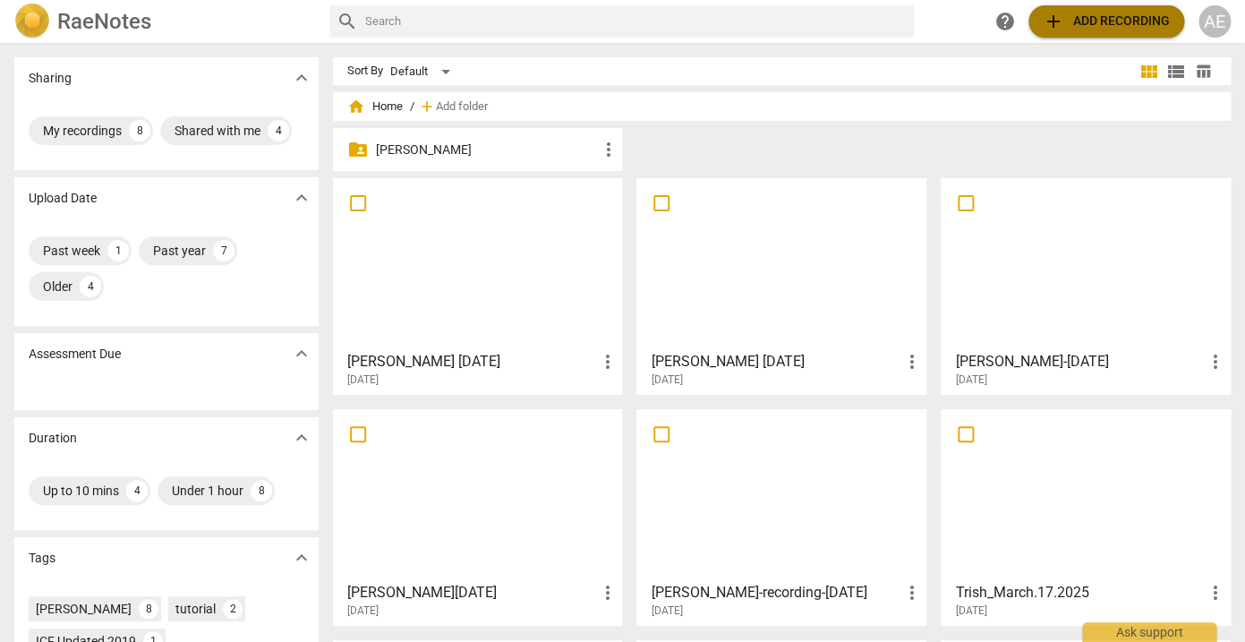
click at [1094, 22] on span "add Add recording" at bounding box center [1106, 21] width 127 height 21
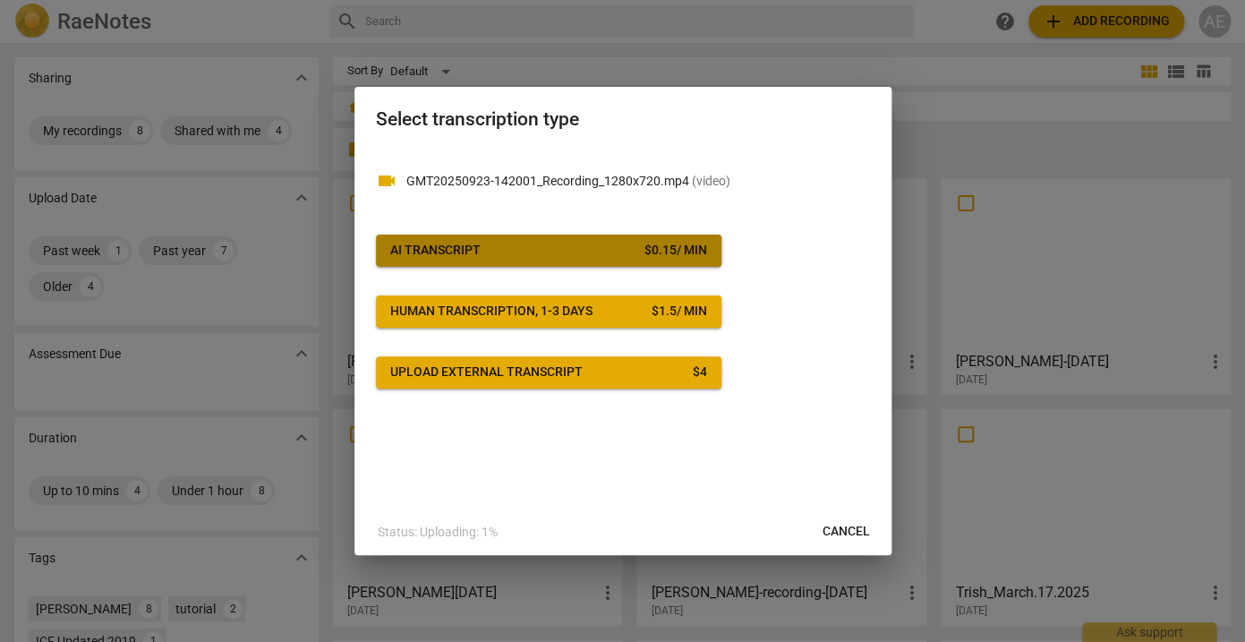
click at [676, 254] on div "$ 0.15 / min" at bounding box center [676, 251] width 63 height 18
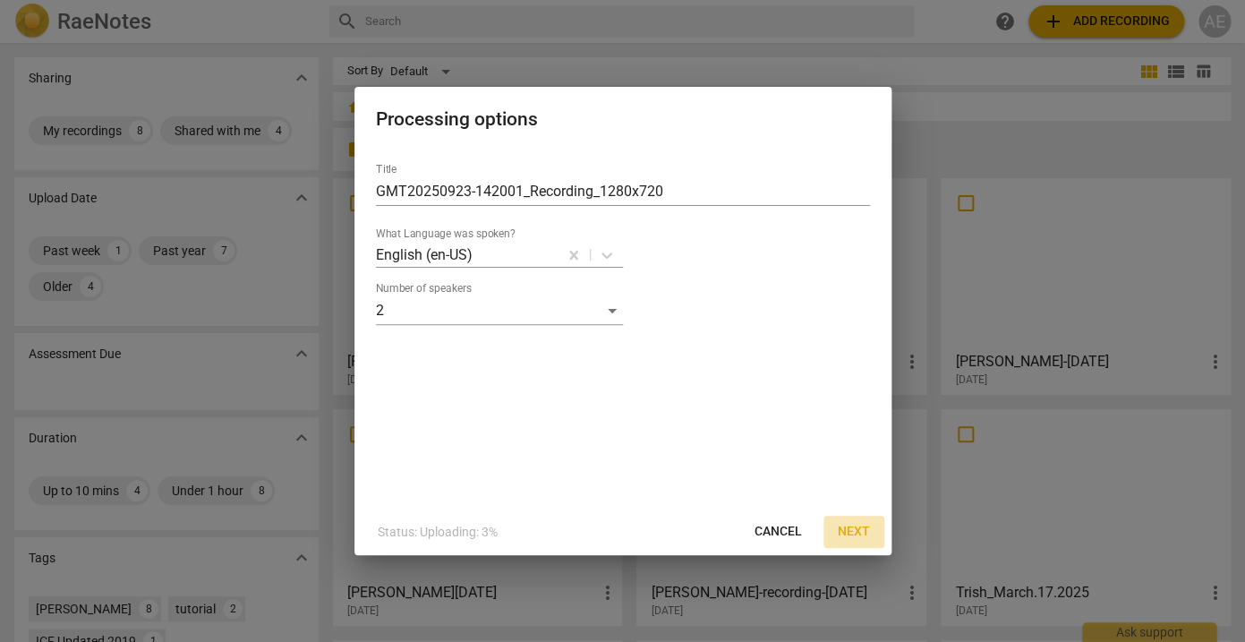
click at [848, 527] on span "Next" at bounding box center [854, 532] width 32 height 18
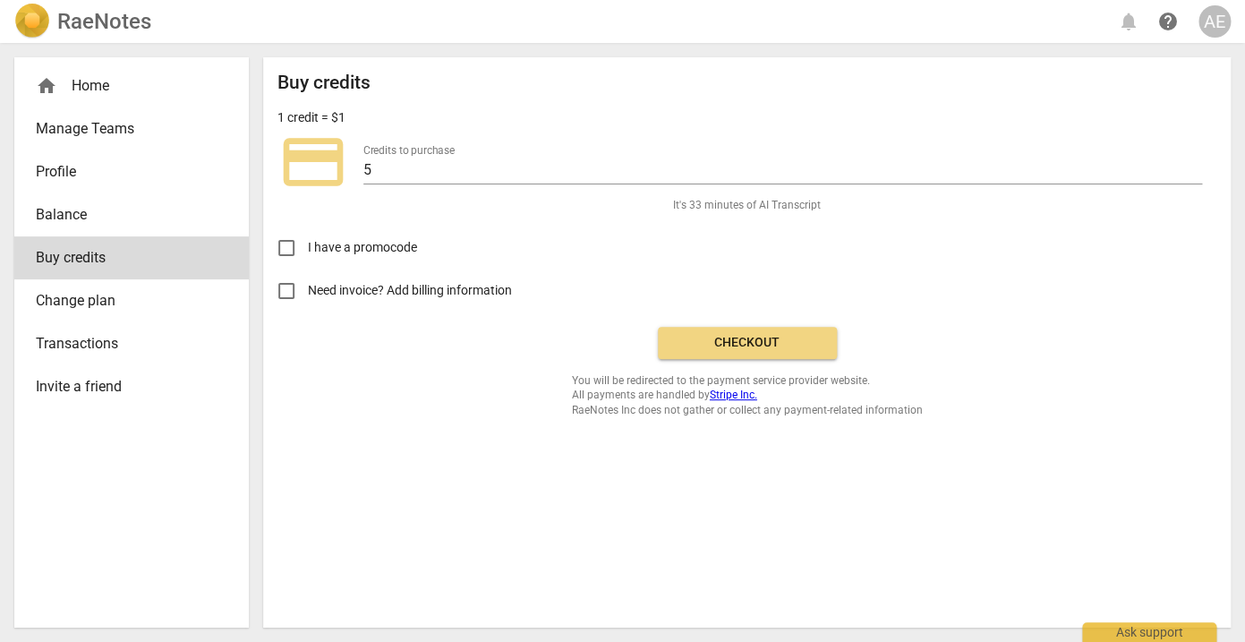
click at [732, 348] on span "Checkout" at bounding box center [747, 343] width 150 height 18
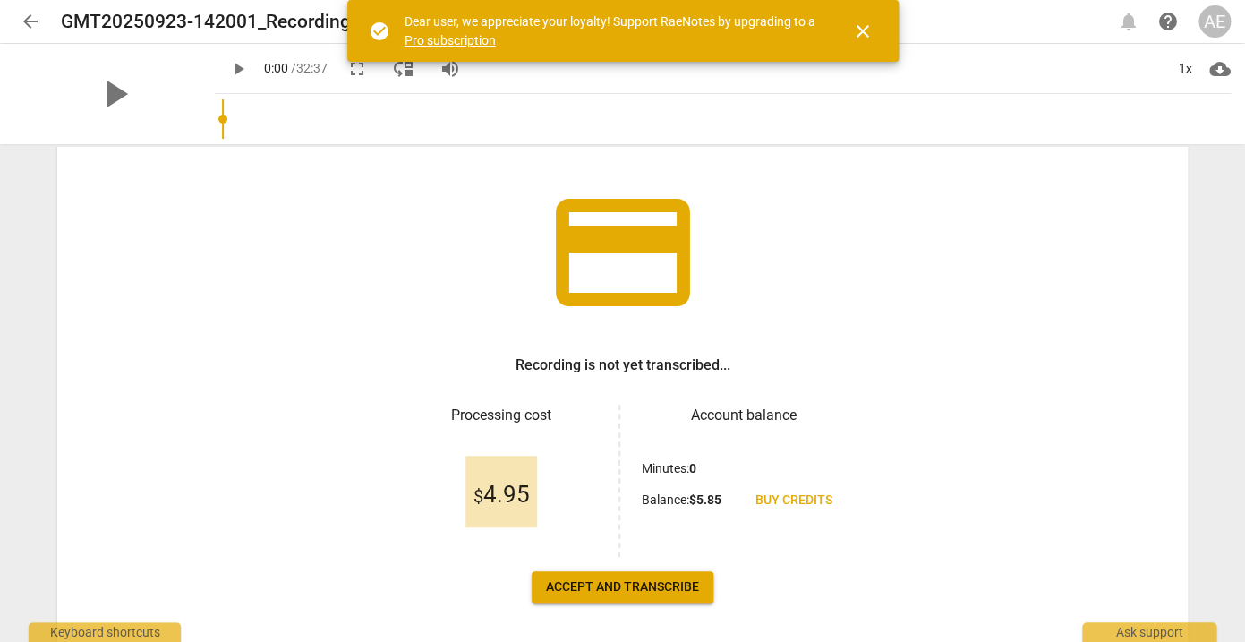
scroll to position [121, 0]
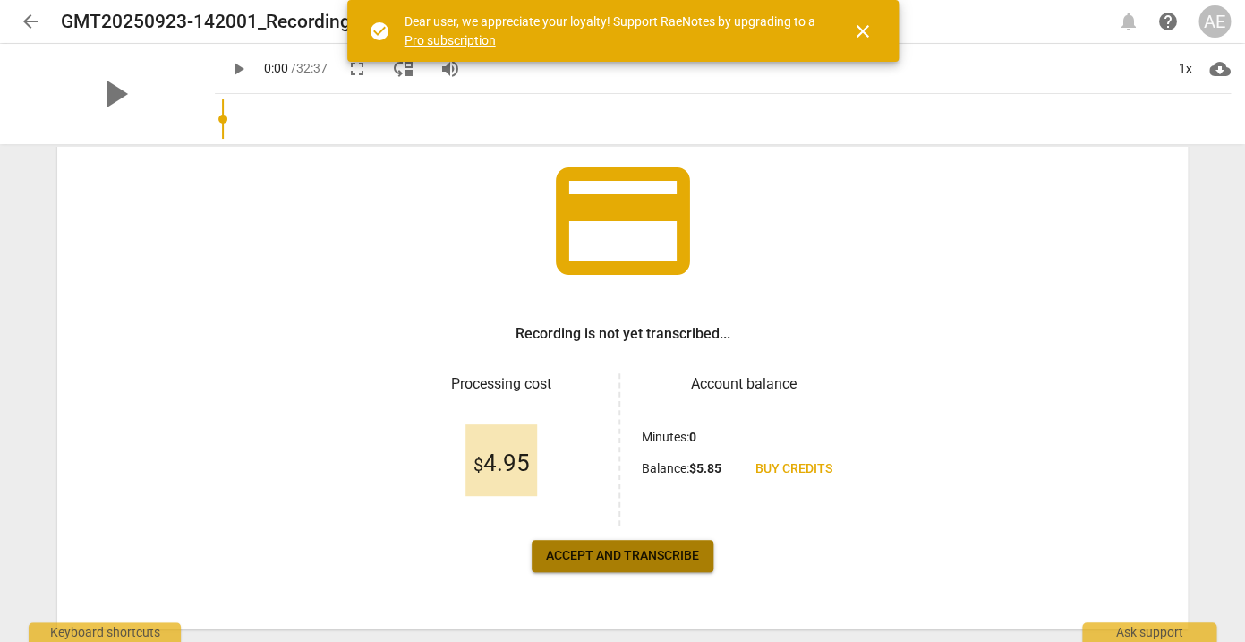
click at [606, 561] on span "Accept and transcribe" at bounding box center [622, 556] width 153 height 18
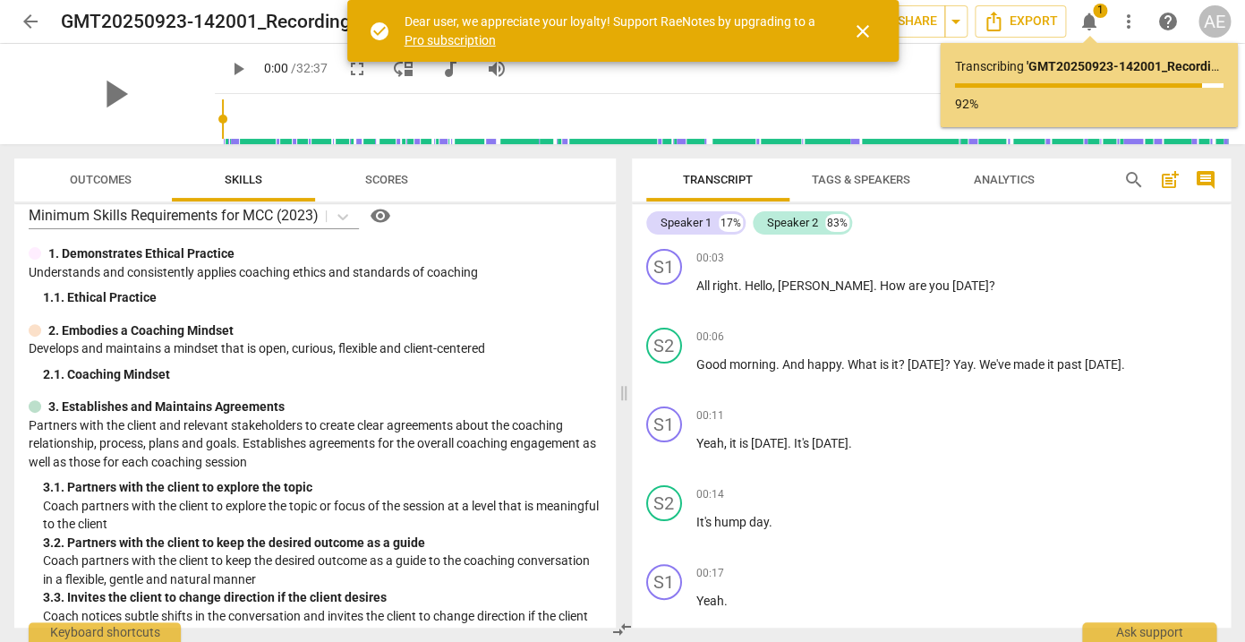
scroll to position [0, 0]
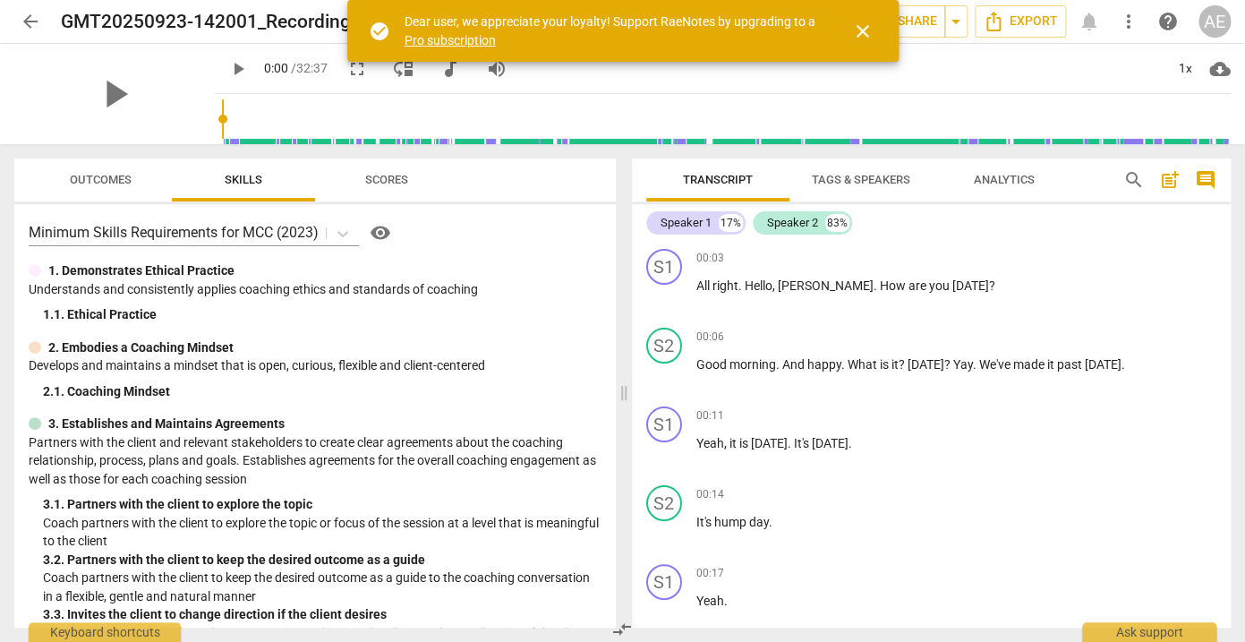
click at [862, 34] on span "close" at bounding box center [862, 31] width 21 height 21
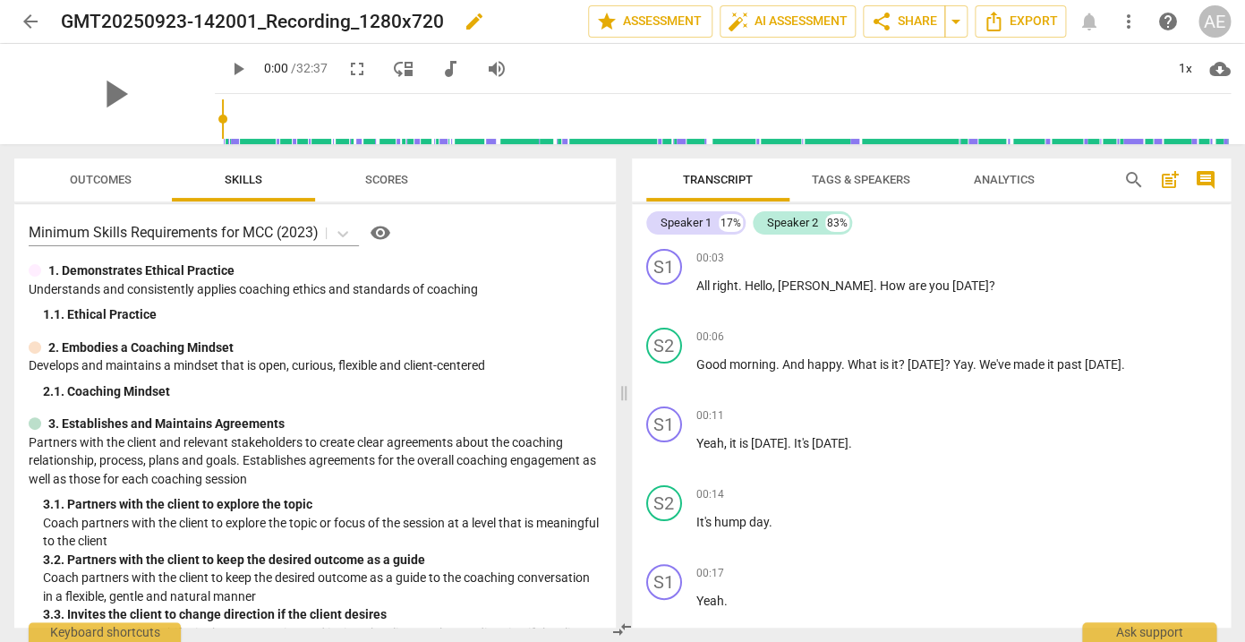
click at [473, 22] on span "edit" at bounding box center [474, 21] width 21 height 21
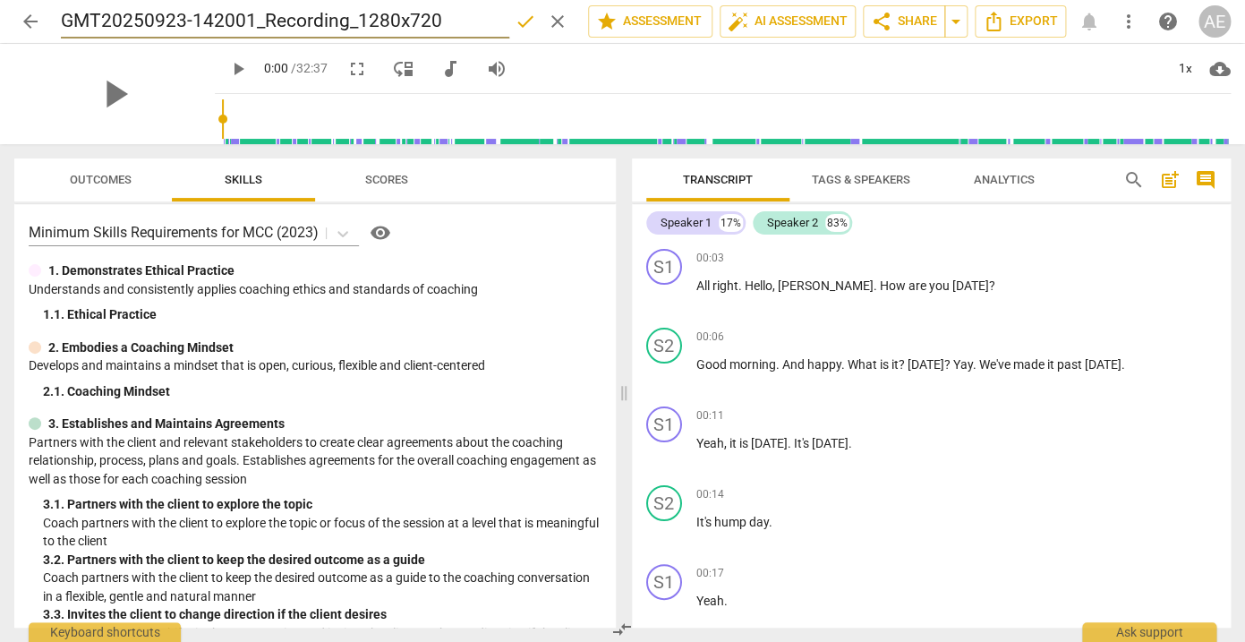
drag, startPoint x: 473, startPoint y: 22, endPoint x: 65, endPoint y: 19, distance: 407.4
click at [65, 19] on input "GMT20250923-142001_Recording_1280x720" at bounding box center [285, 21] width 449 height 34
type input "[PERSON_NAME] 23 Septermber 2025"
click at [518, 26] on span "done" at bounding box center [525, 21] width 21 height 21
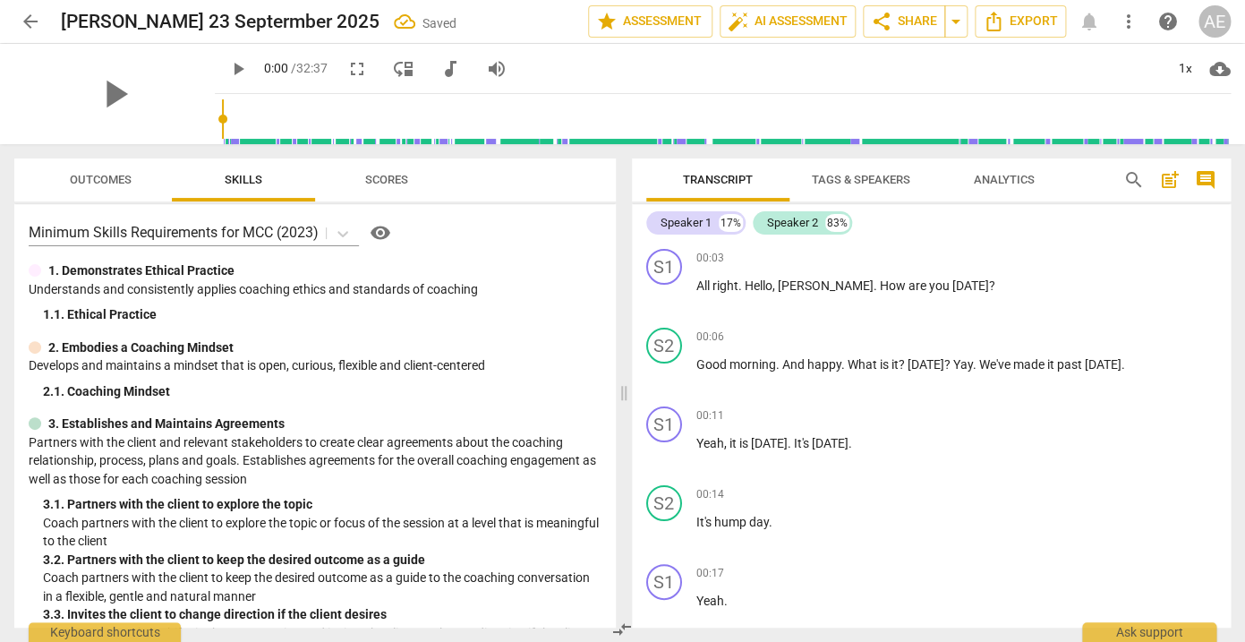
click at [29, 21] on span "arrow_back" at bounding box center [30, 21] width 21 height 21
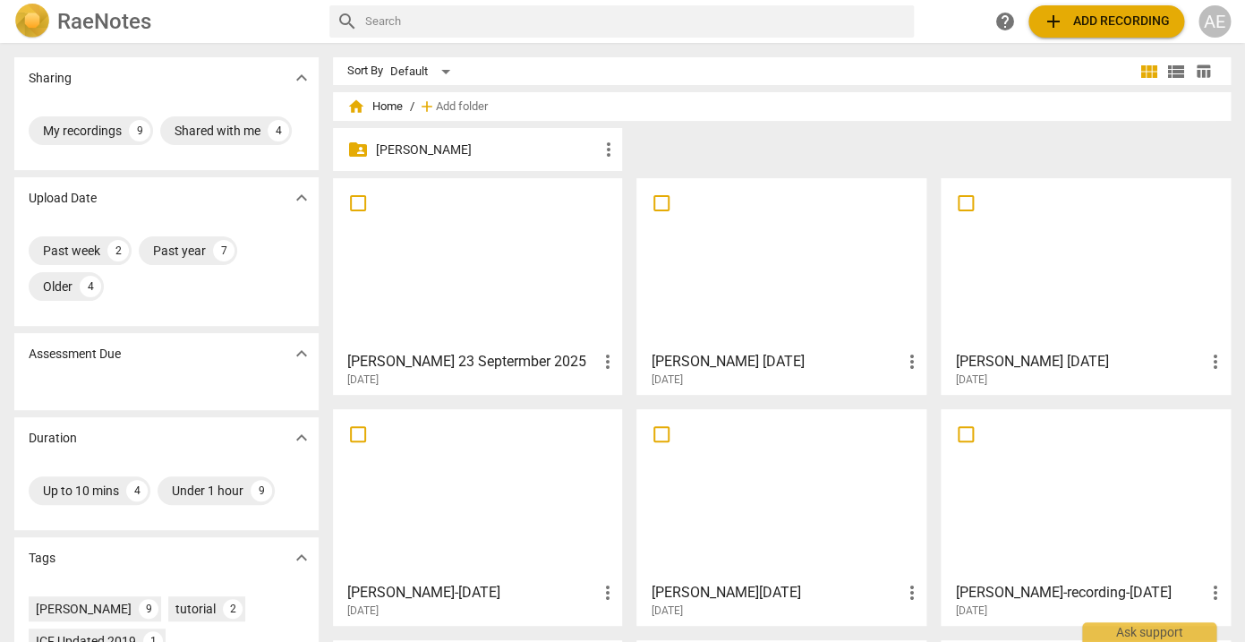
click at [496, 349] on div "[PERSON_NAME] 23 Septermber 2025 more_vert [DATE]" at bounding box center [478, 365] width 279 height 45
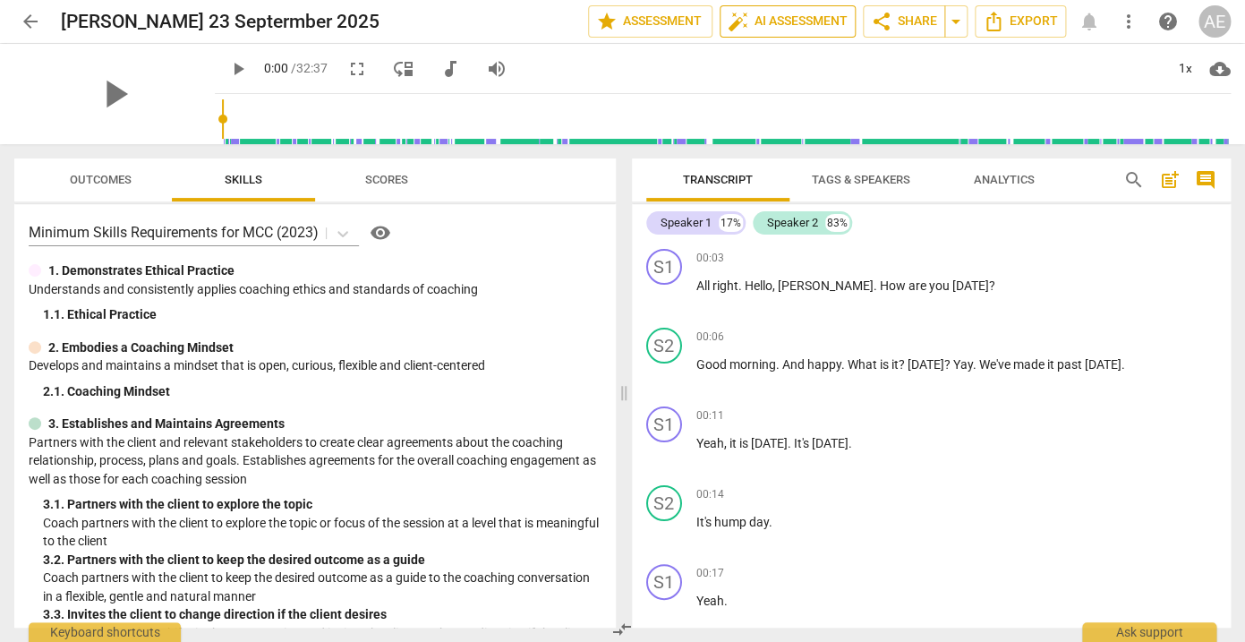
click at [826, 10] on button "auto_fix_high AI Assessment" at bounding box center [788, 21] width 136 height 32
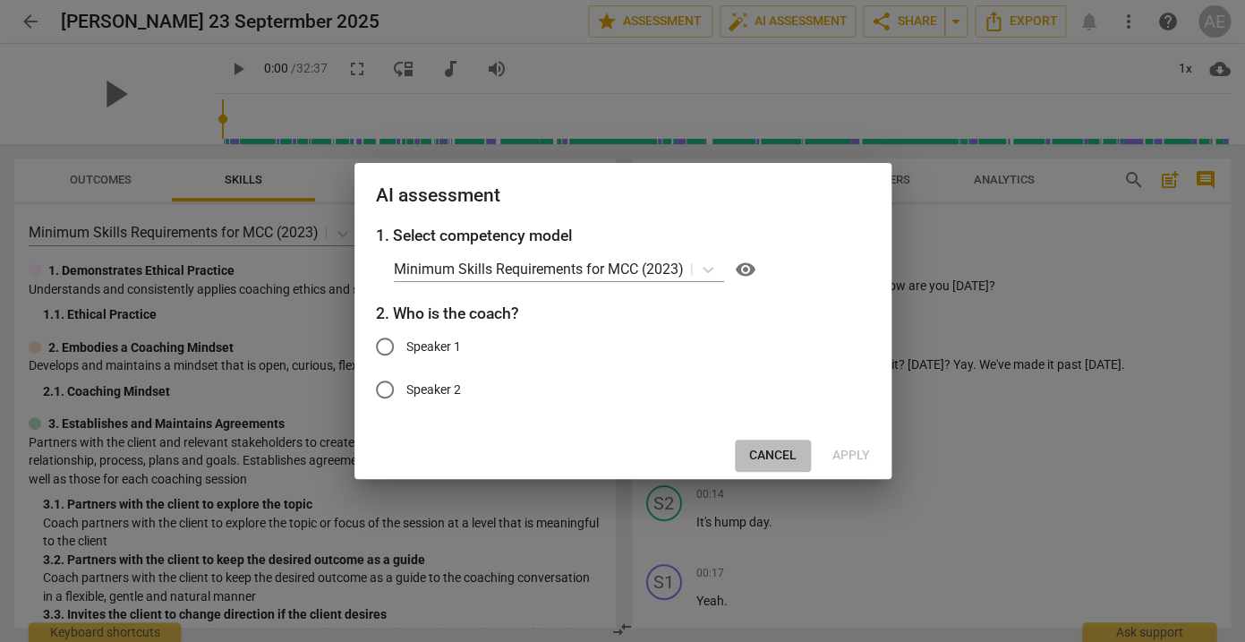
click at [774, 450] on span "Cancel" at bounding box center [772, 456] width 47 height 18
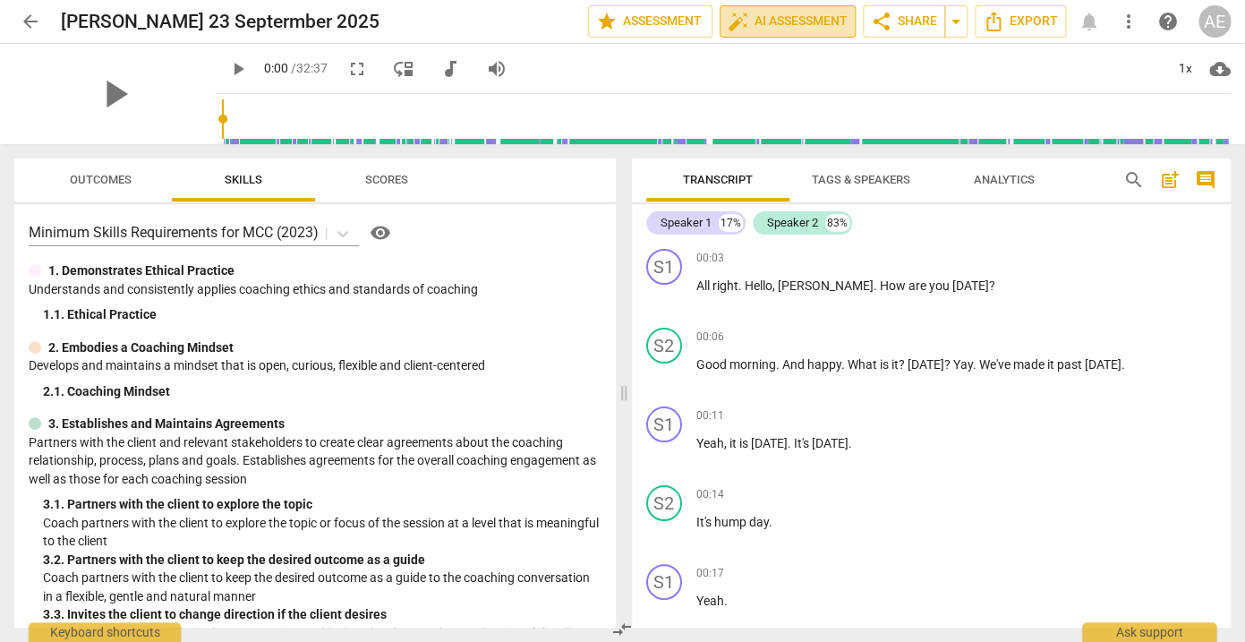
click at [793, 26] on span "auto_fix_high AI Assessment" at bounding box center [788, 21] width 120 height 21
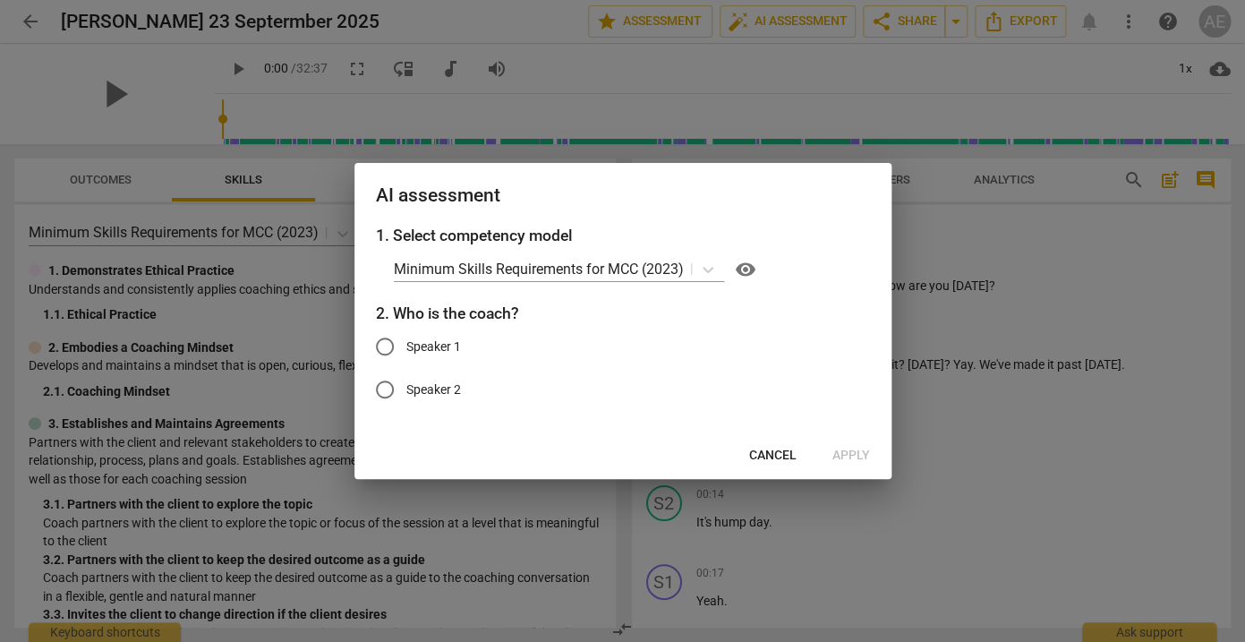
click at [389, 345] on input "Speaker 1" at bounding box center [385, 346] width 43 height 43
radio input "true"
click at [845, 450] on span "Apply" at bounding box center [852, 456] width 38 height 18
